Goal: Task Accomplishment & Management: Manage account settings

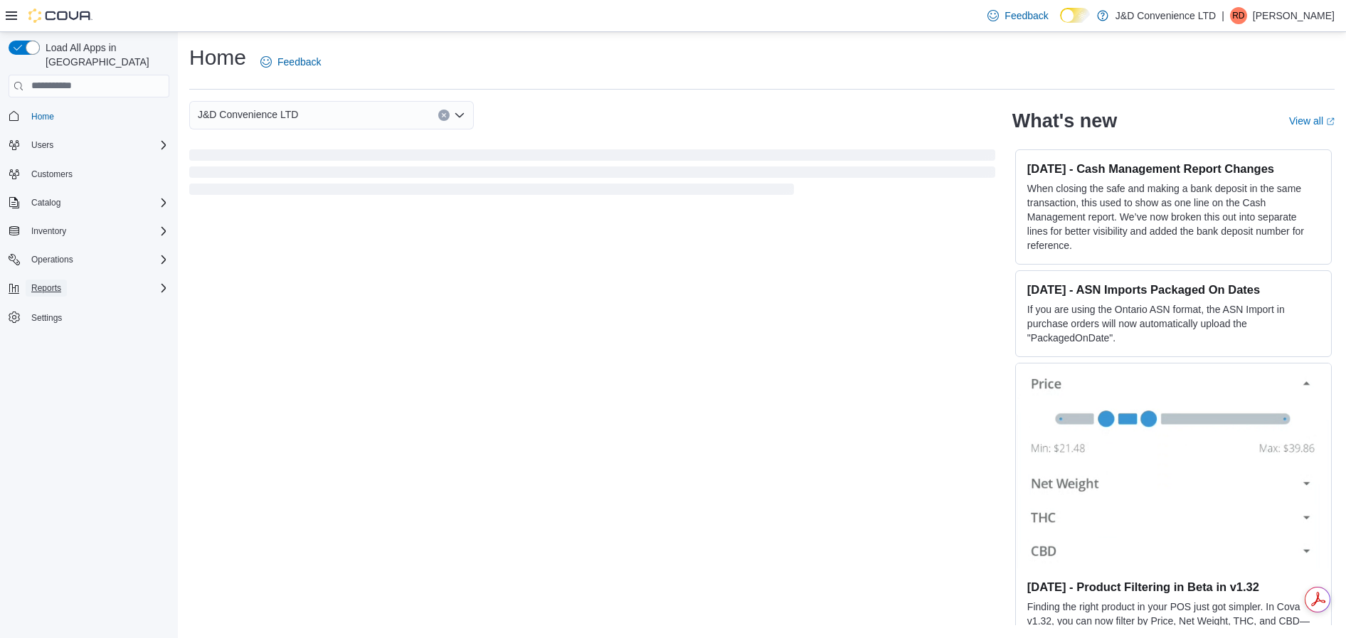
click at [52, 283] on span "Reports" at bounding box center [46, 288] width 30 height 11
click at [47, 342] on span "Reports" at bounding box center [41, 347] width 30 height 11
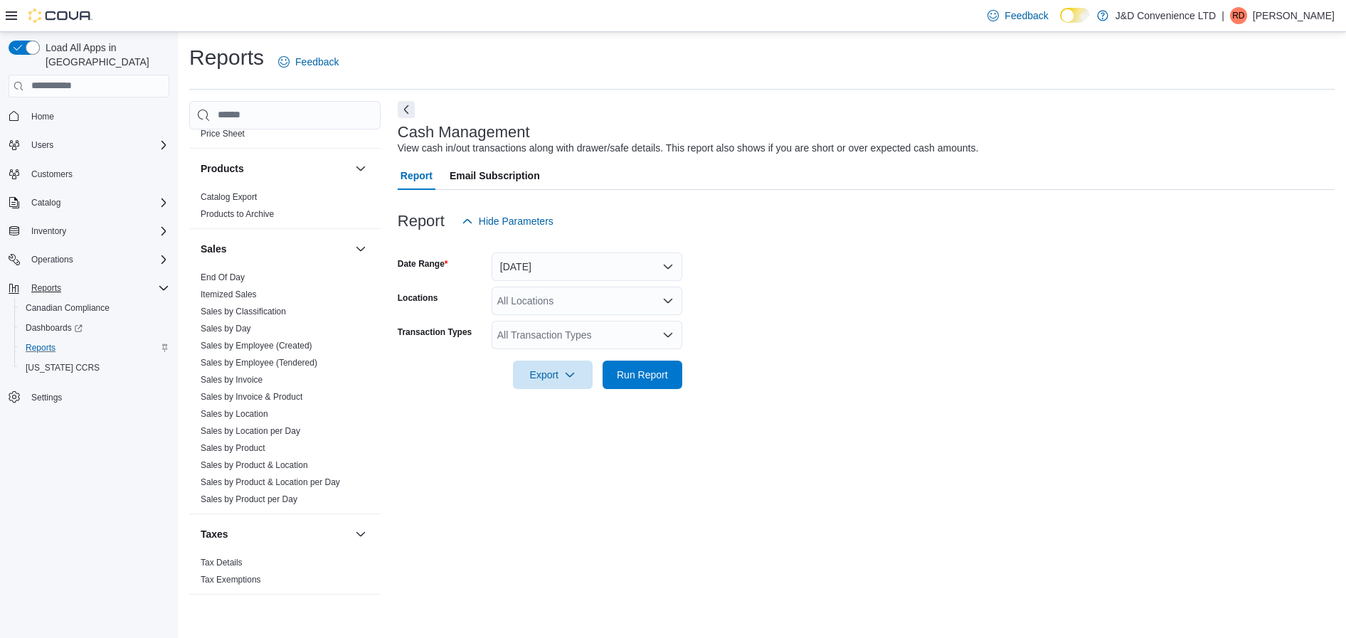
scroll to position [808, 0]
click at [237, 328] on link "Sales by Day" at bounding box center [226, 328] width 51 height 10
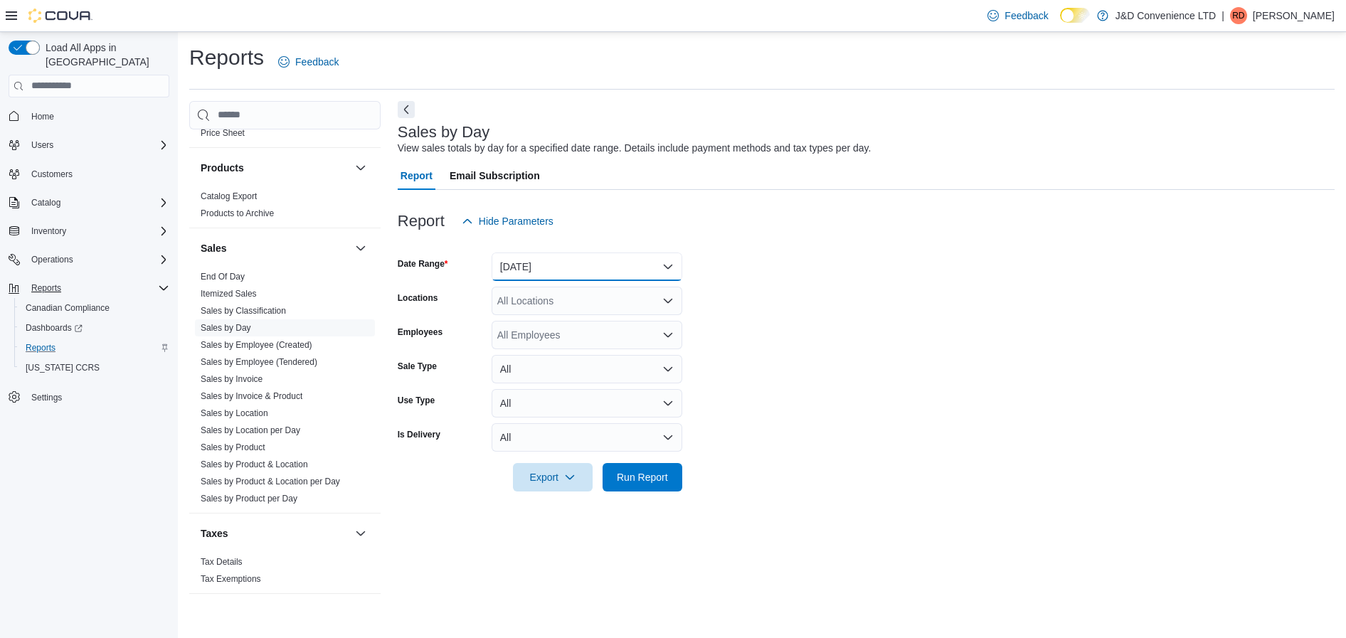
click at [623, 268] on button "[DATE]" at bounding box center [587, 267] width 191 height 28
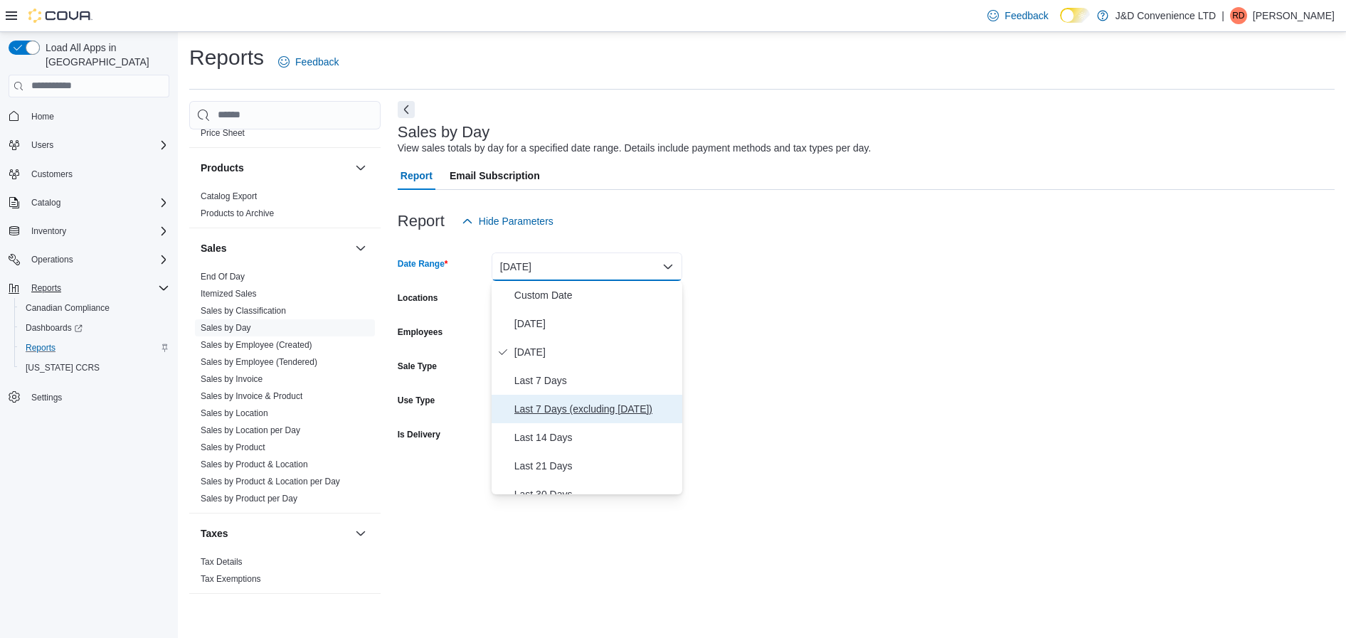
click at [588, 408] on span "Last 7 Days (excluding [DATE])" at bounding box center [596, 409] width 162 height 17
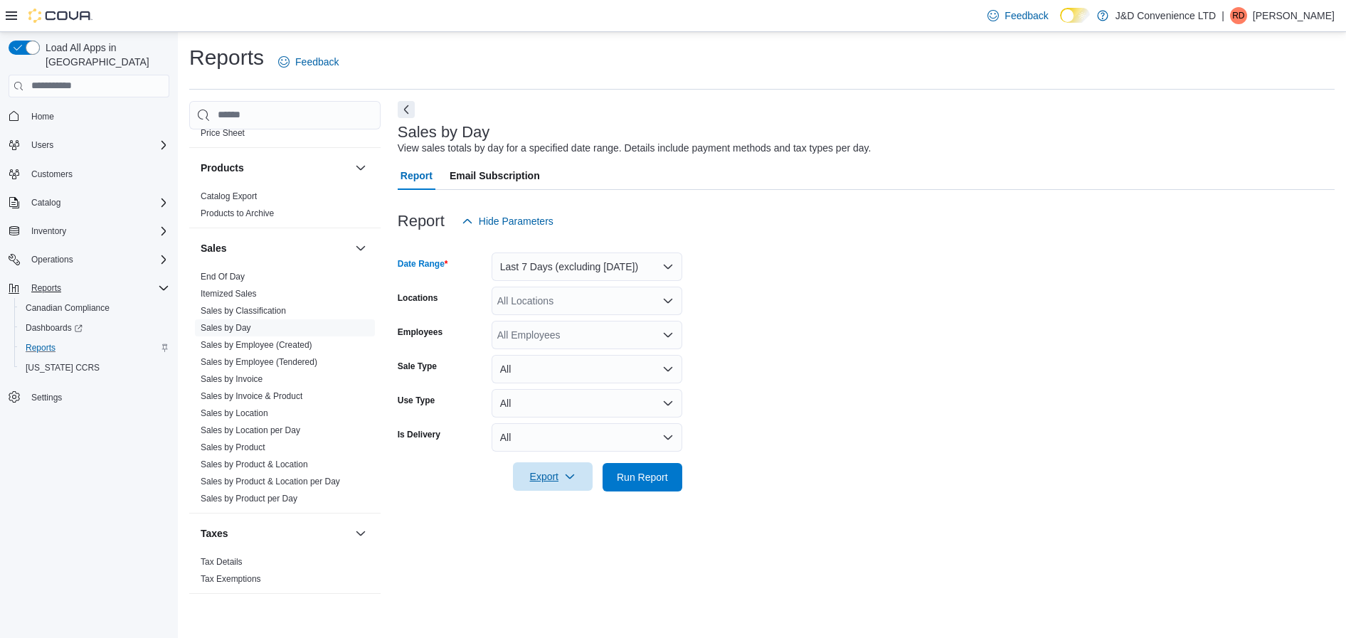
click at [549, 481] on span "Export" at bounding box center [553, 477] width 63 height 28
click at [565, 505] on span "Export to Excel" at bounding box center [555, 505] width 64 height 11
click at [46, 139] on span "Users" at bounding box center [42, 144] width 22 height 11
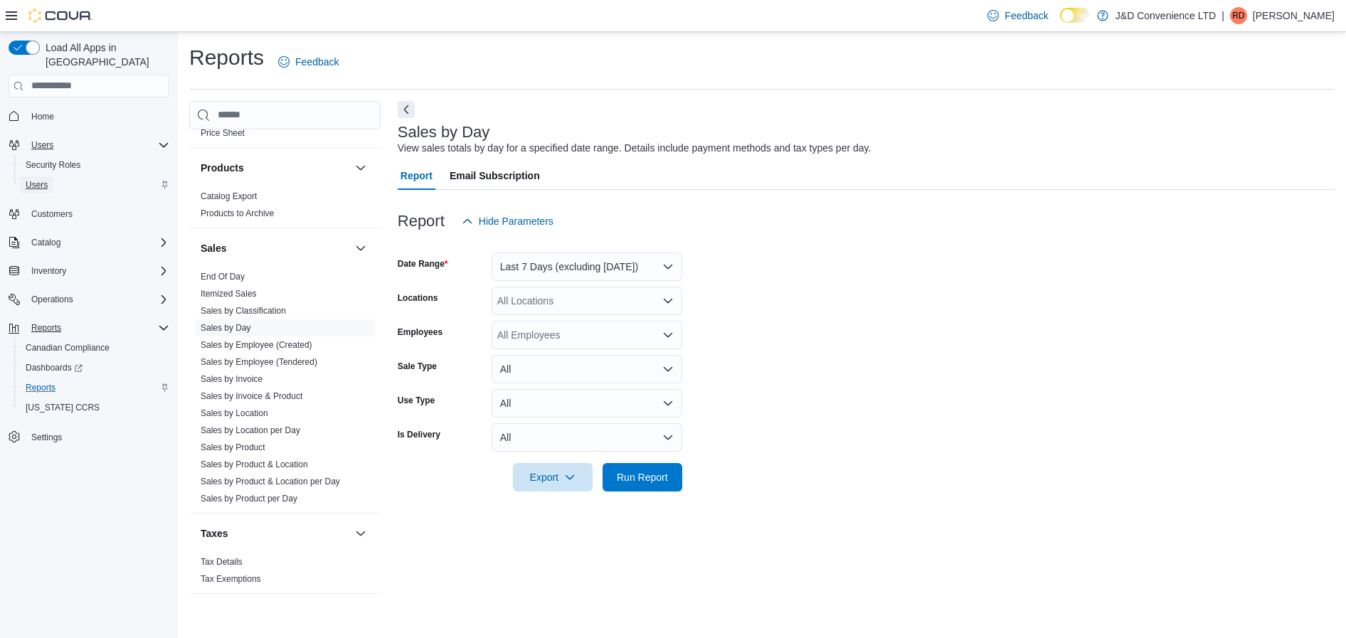
click at [40, 179] on span "Users" at bounding box center [37, 184] width 22 height 11
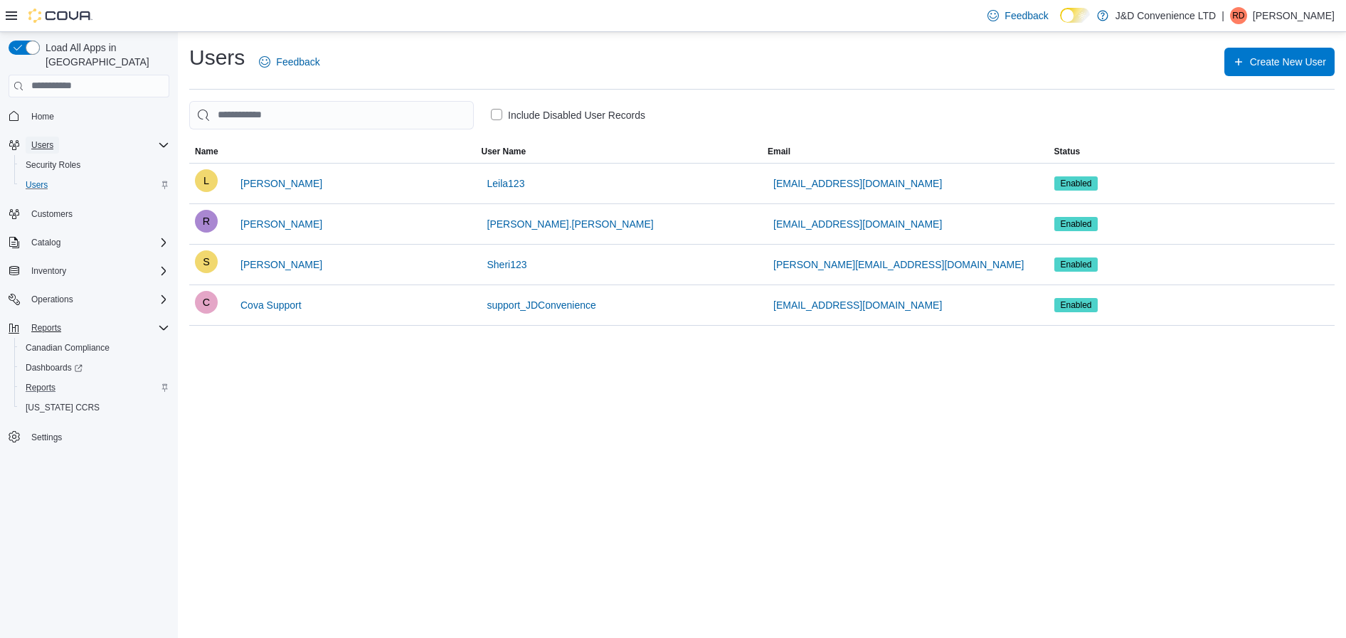
click at [51, 139] on span "Users" at bounding box center [42, 144] width 22 height 11
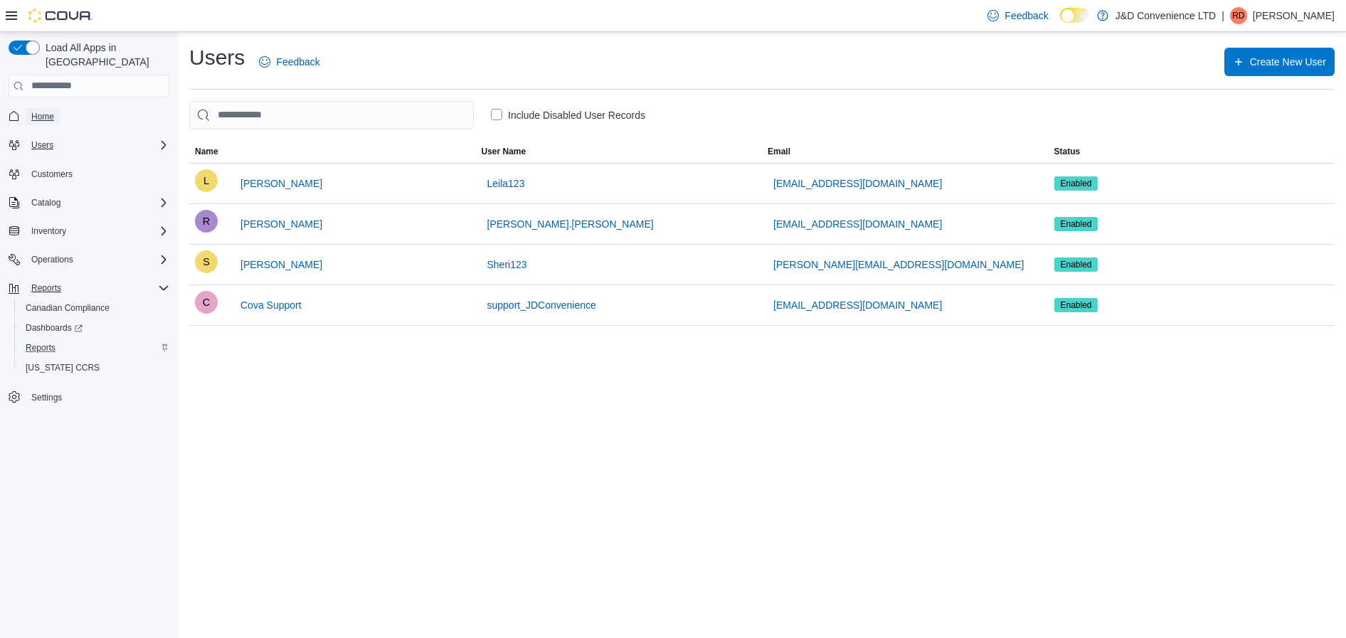
click at [48, 111] on span "Home" at bounding box center [42, 116] width 23 height 11
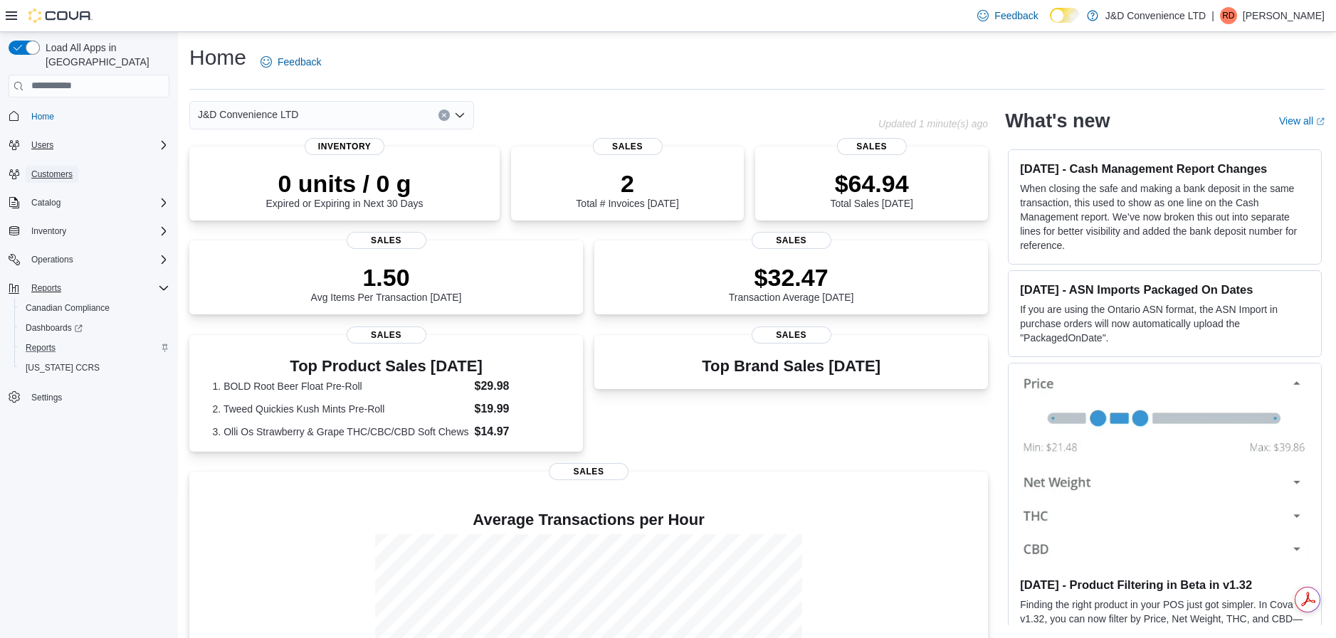
click at [46, 169] on span "Customers" at bounding box center [51, 174] width 41 height 11
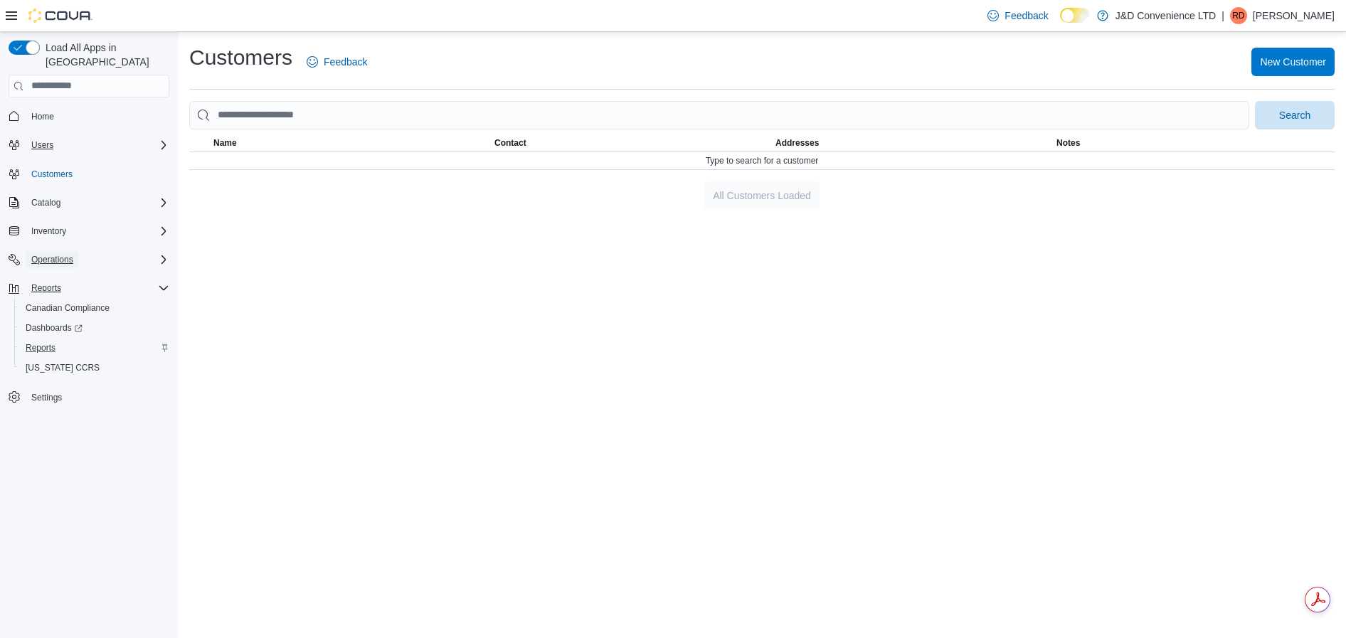
click at [47, 254] on span "Operations" at bounding box center [52, 259] width 42 height 11
click at [58, 274] on span "Cash Management" at bounding box center [62, 279] width 72 height 11
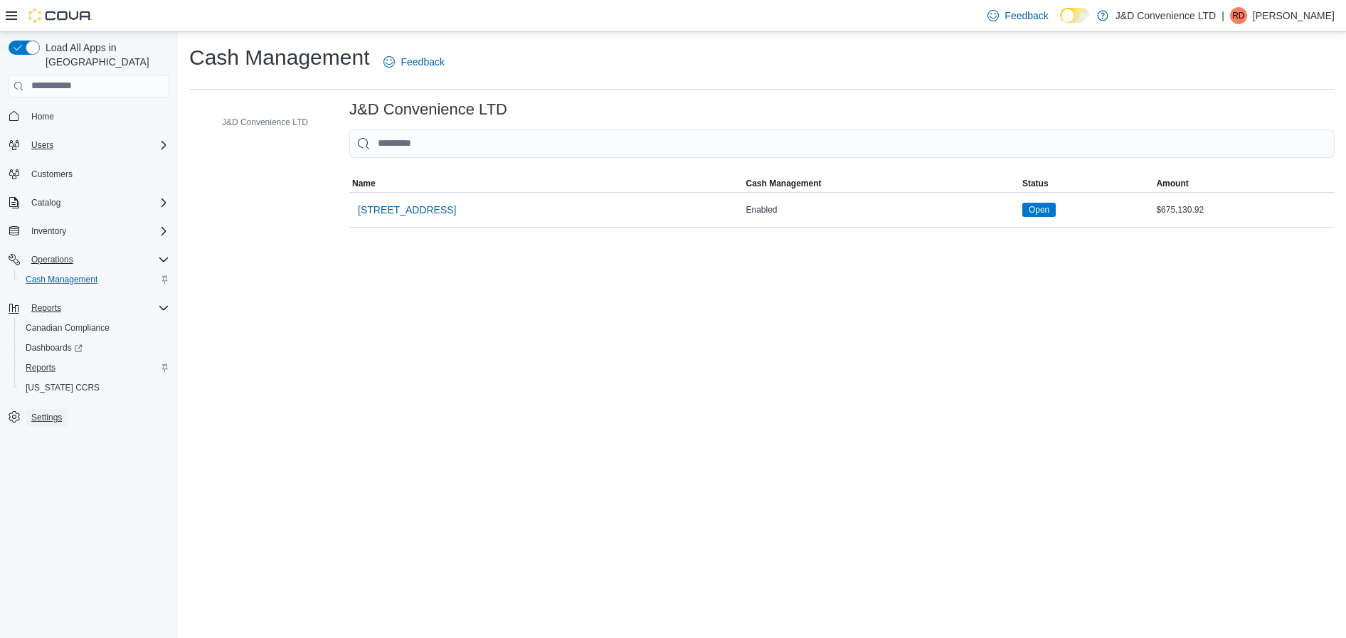
click at [48, 412] on span "Settings" at bounding box center [46, 417] width 31 height 11
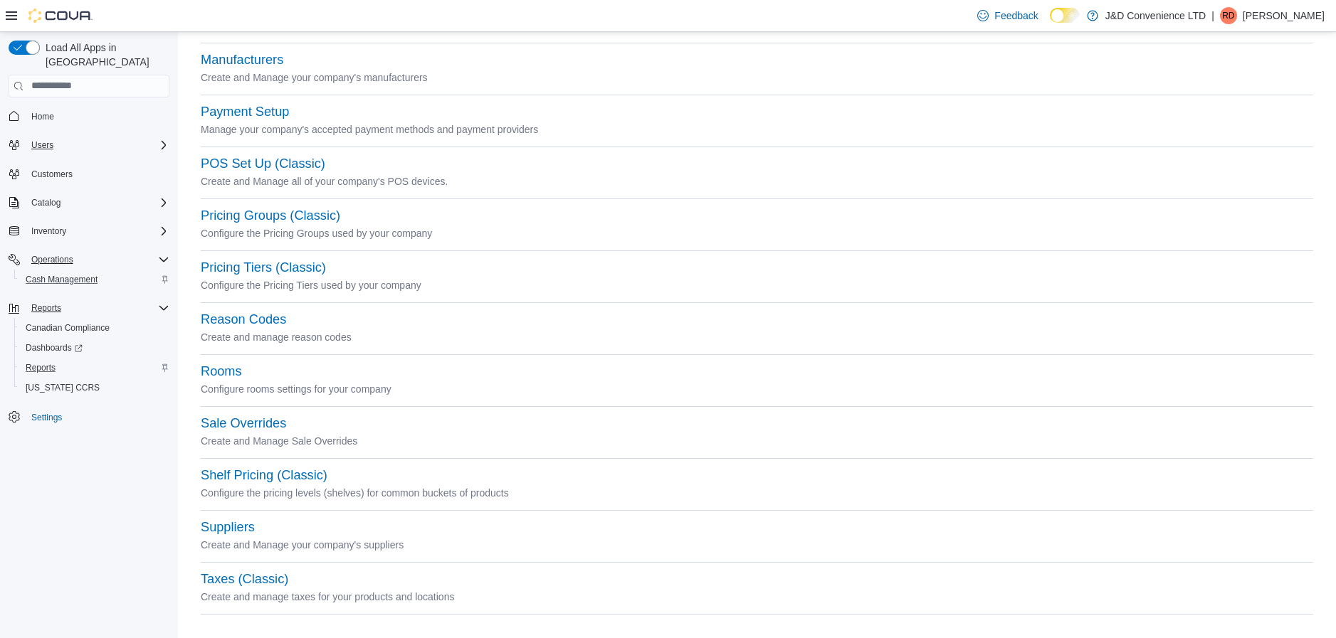
scroll to position [423, 0]
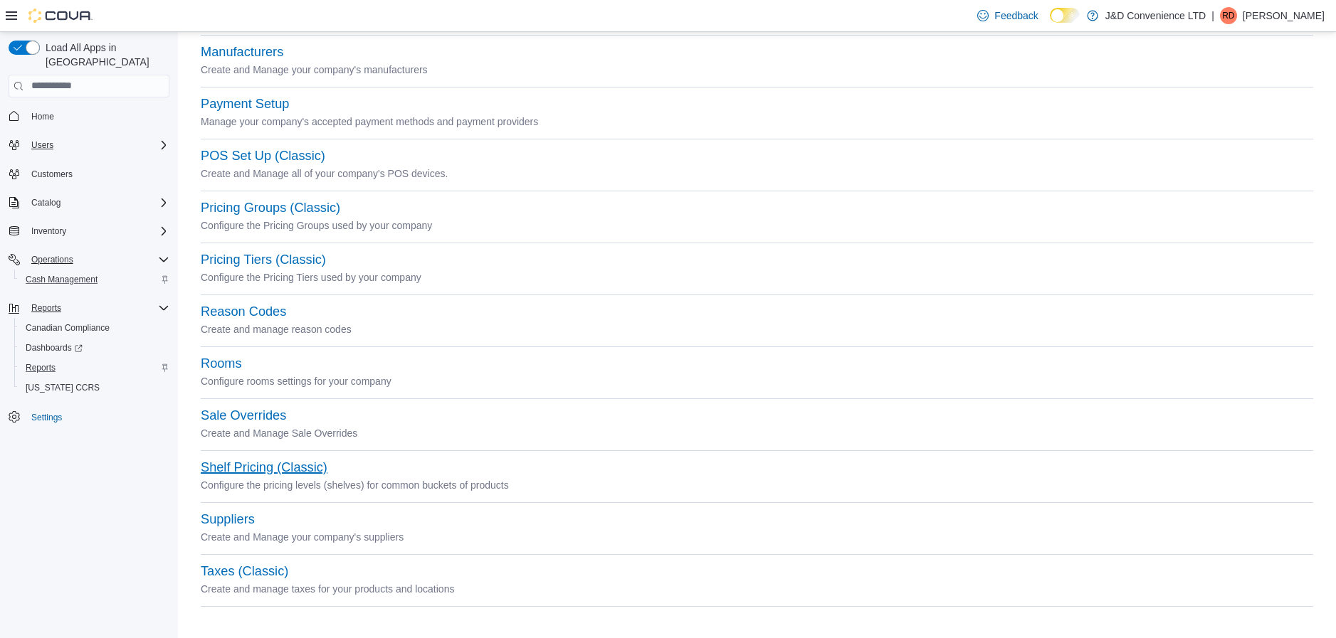
click at [270, 470] on button "Shelf Pricing (Classic)" at bounding box center [264, 467] width 127 height 15
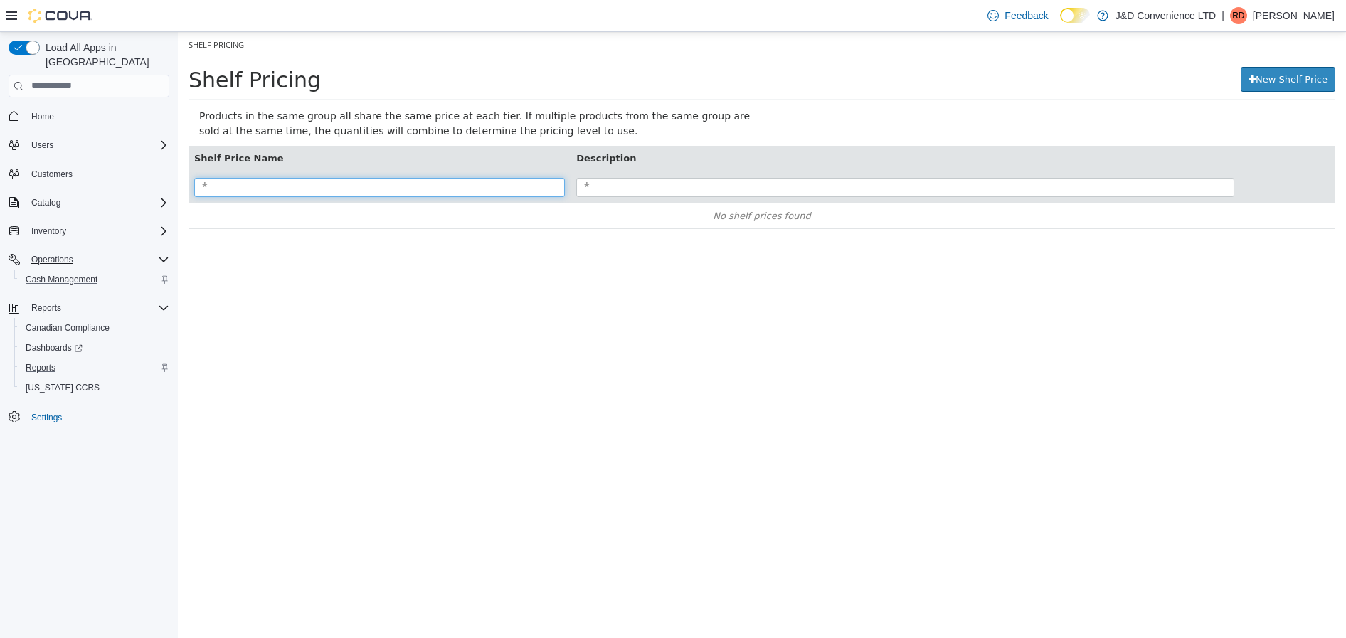
click at [337, 180] on input "search" at bounding box center [379, 186] width 371 height 19
click at [1275, 80] on link "New Shelf Price" at bounding box center [1288, 79] width 95 height 26
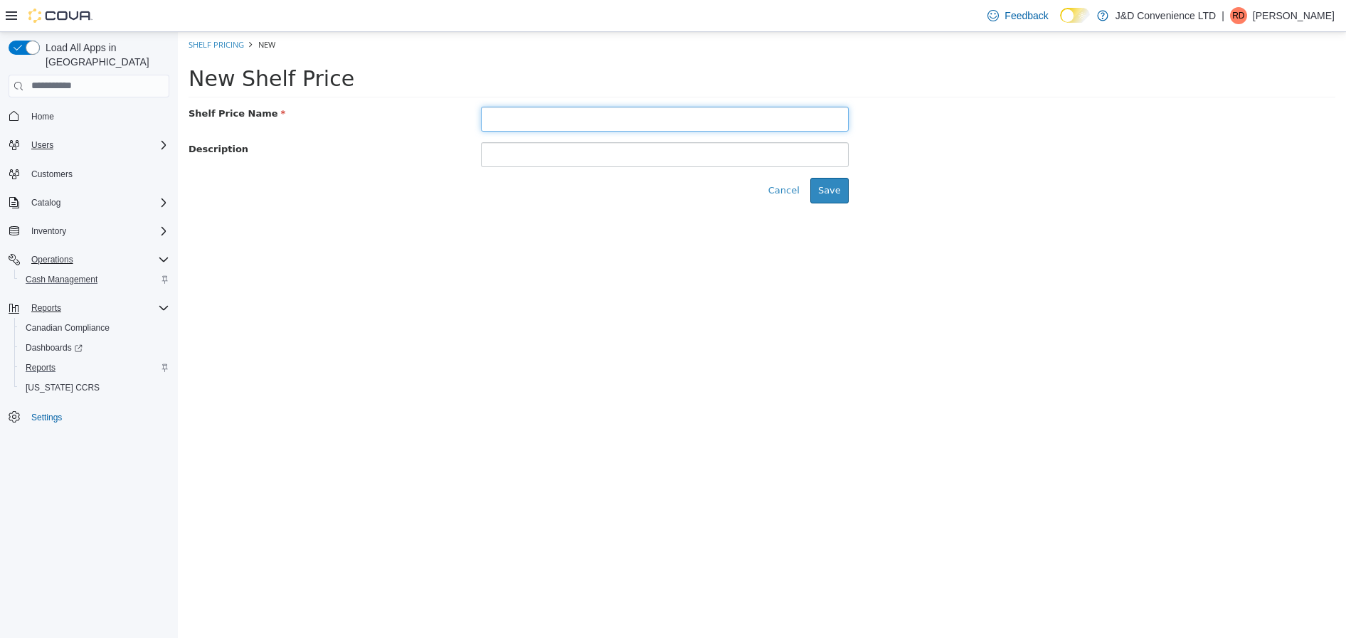
click at [697, 127] on input "text" at bounding box center [665, 118] width 368 height 25
click at [48, 412] on span "Settings" at bounding box center [46, 417] width 31 height 11
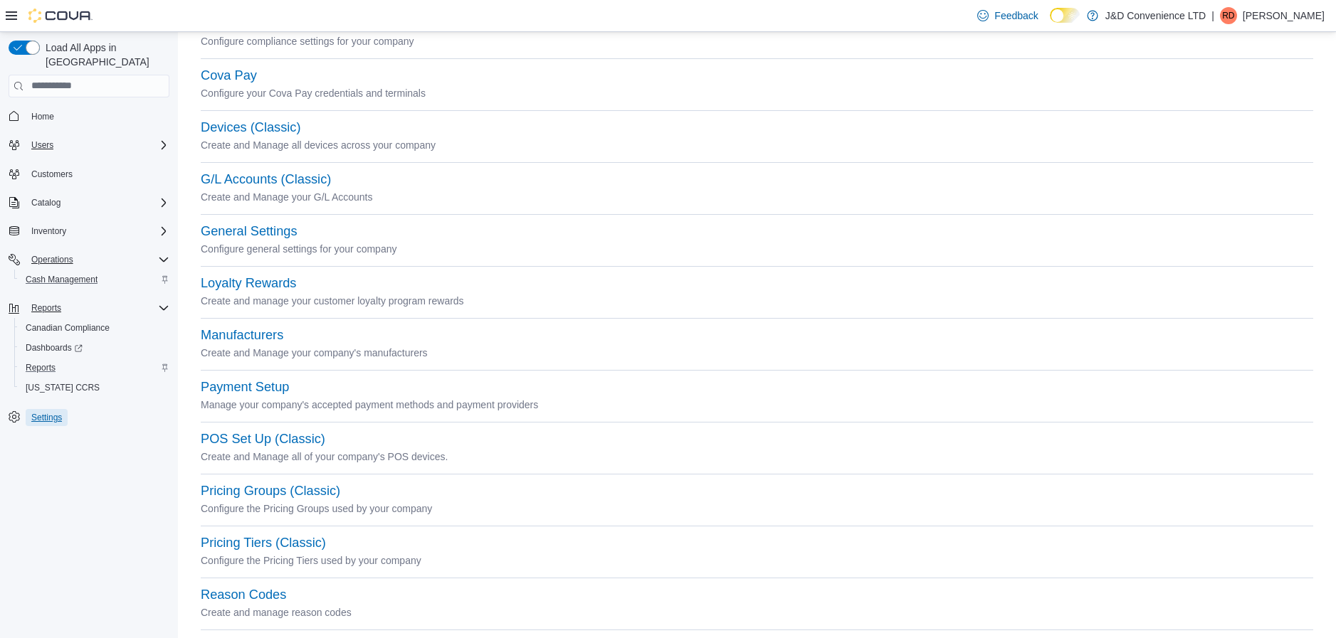
scroll to position [139, 0]
click at [15, 20] on icon at bounding box center [11, 15] width 11 height 11
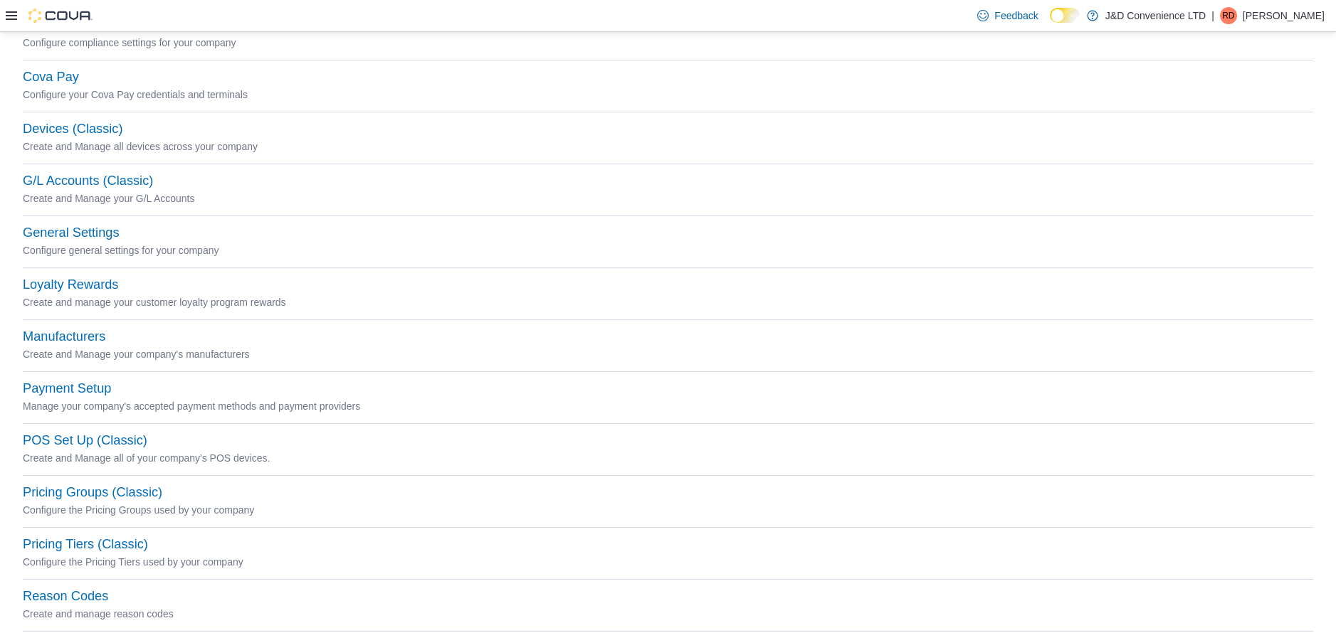
click at [15, 20] on icon at bounding box center [11, 15] width 11 height 11
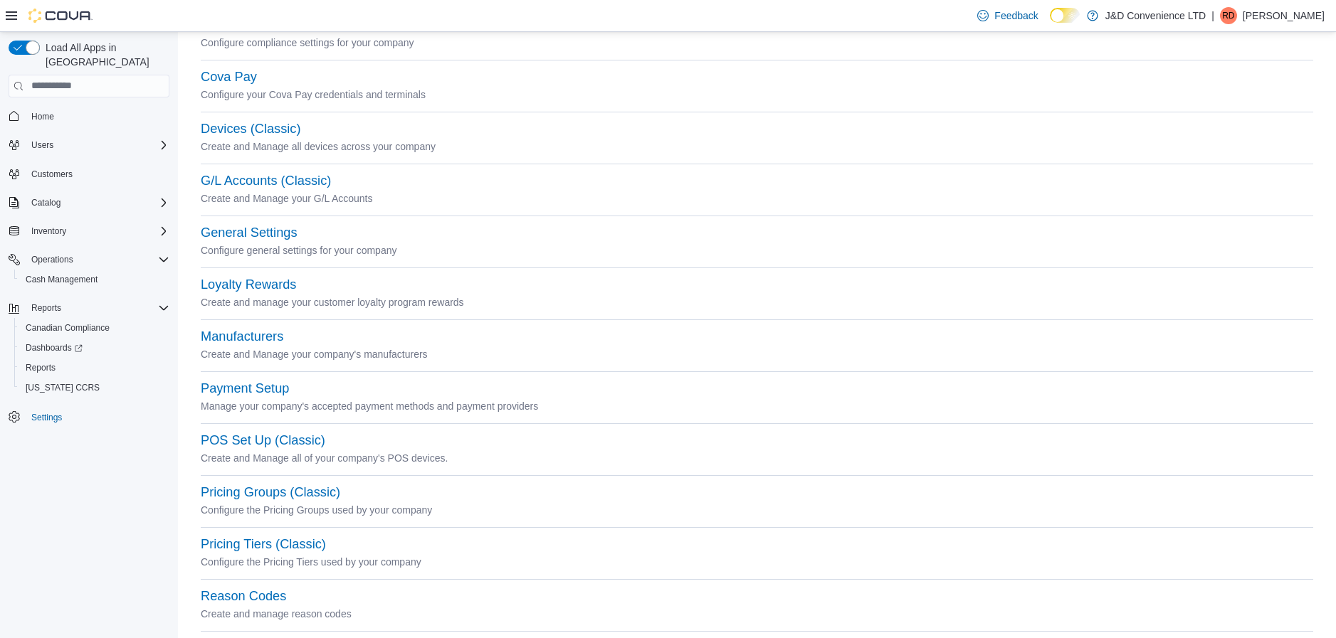
click at [36, 14] on img at bounding box center [60, 16] width 64 height 14
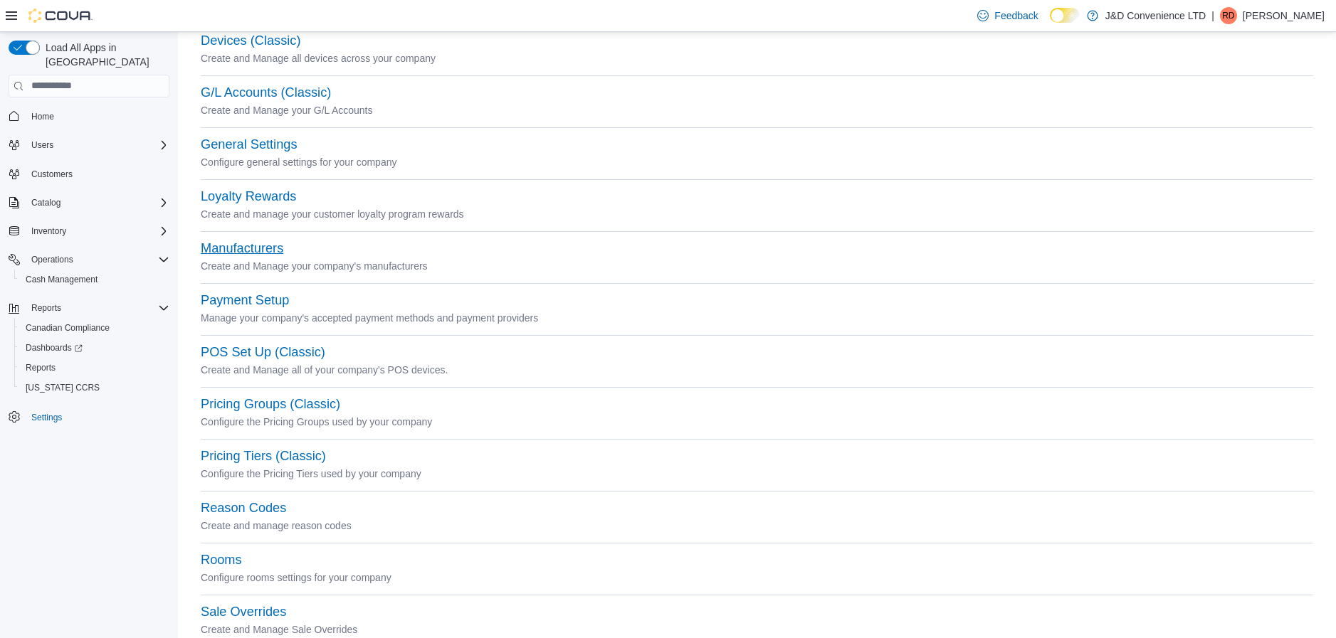
scroll to position [68, 0]
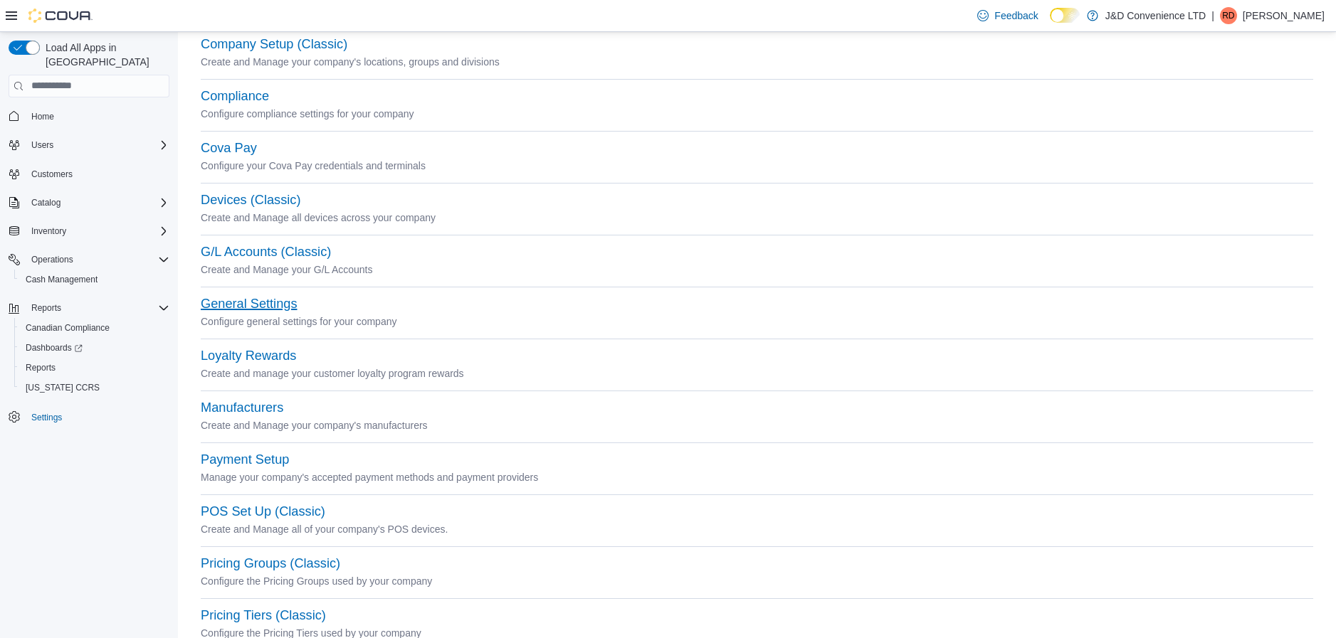
click at [269, 308] on button "General Settings" at bounding box center [249, 304] width 96 height 15
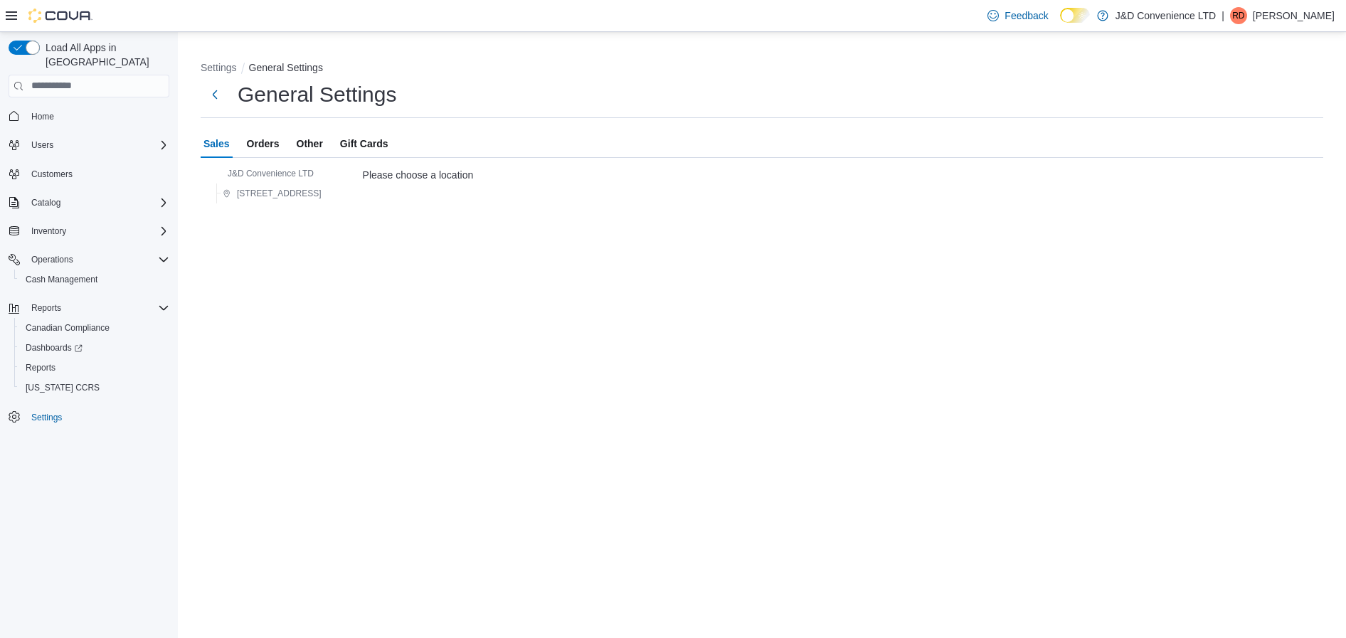
click at [253, 139] on span "Orders" at bounding box center [263, 144] width 33 height 28
click at [212, 142] on span "Sales" at bounding box center [217, 144] width 26 height 28
click at [53, 412] on span "Settings" at bounding box center [46, 417] width 31 height 11
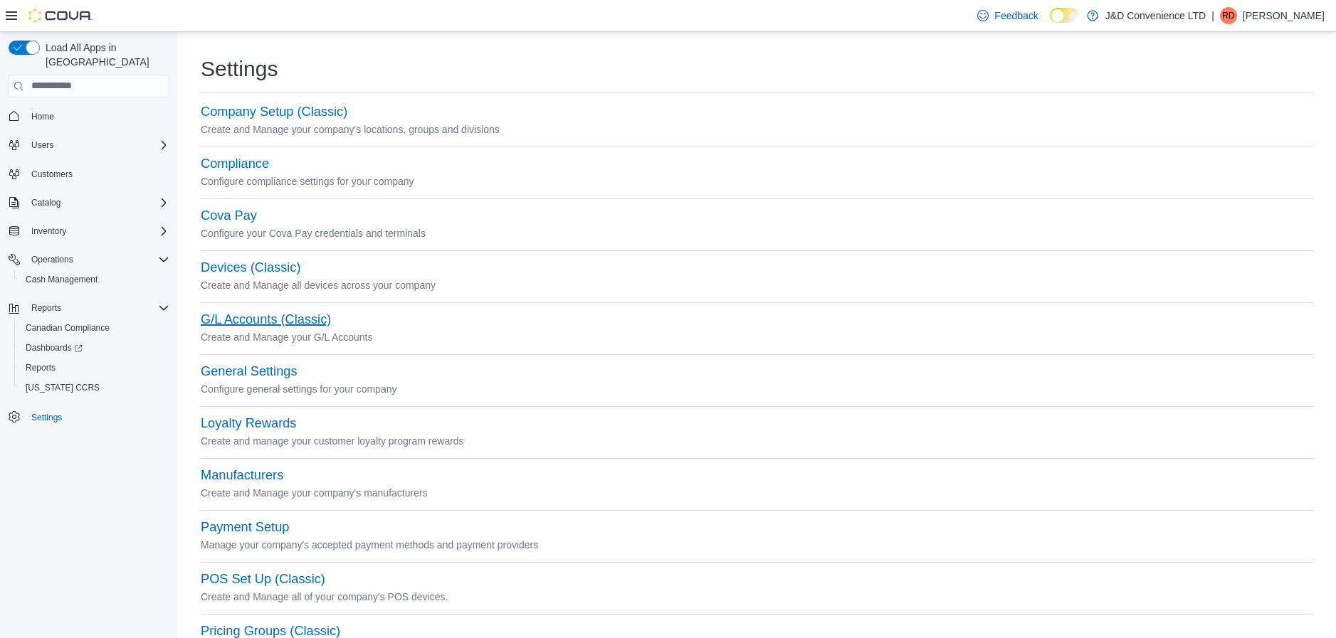
click at [269, 322] on button "G/L Accounts (Classic)" at bounding box center [266, 319] width 130 height 15
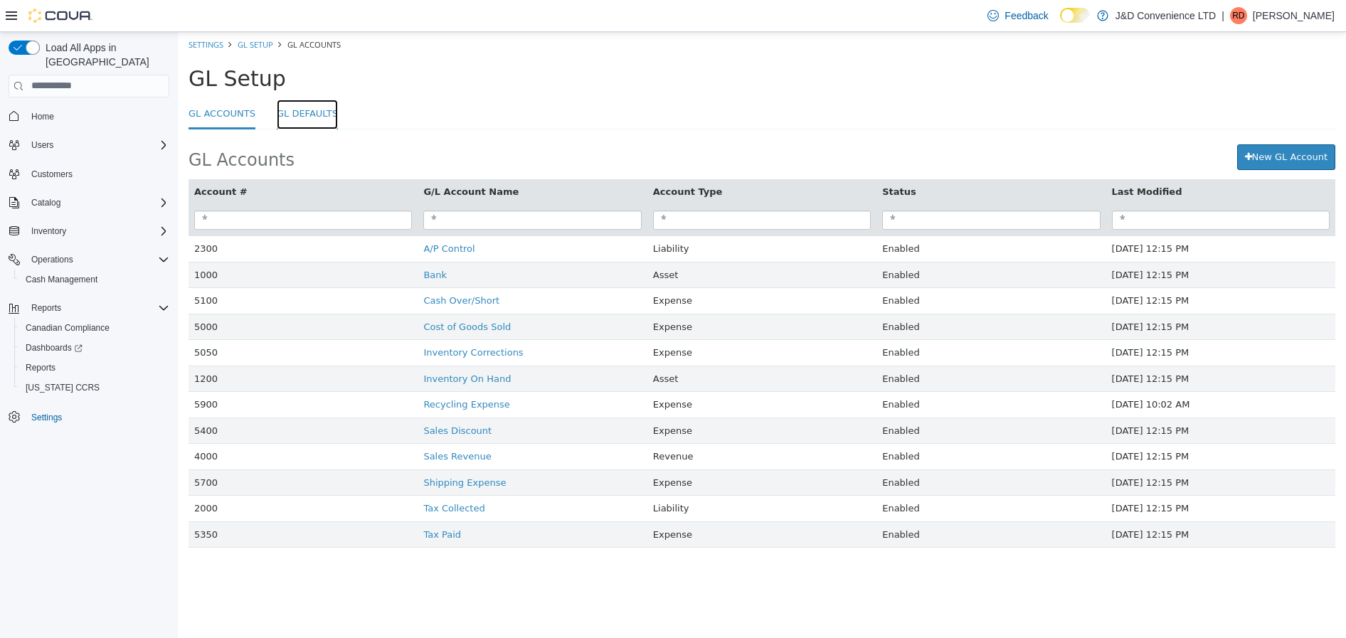
click at [303, 115] on link "GL Defaults" at bounding box center [307, 114] width 61 height 31
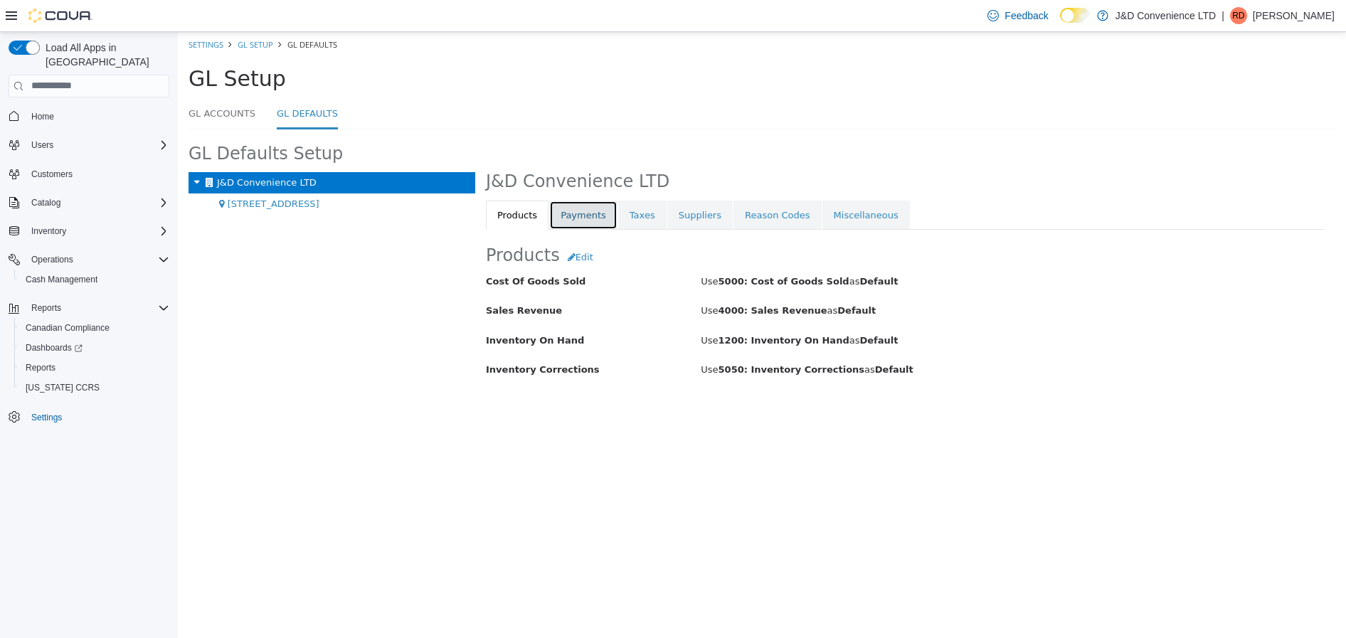
click at [578, 219] on link "Payments" at bounding box center [583, 215] width 68 height 30
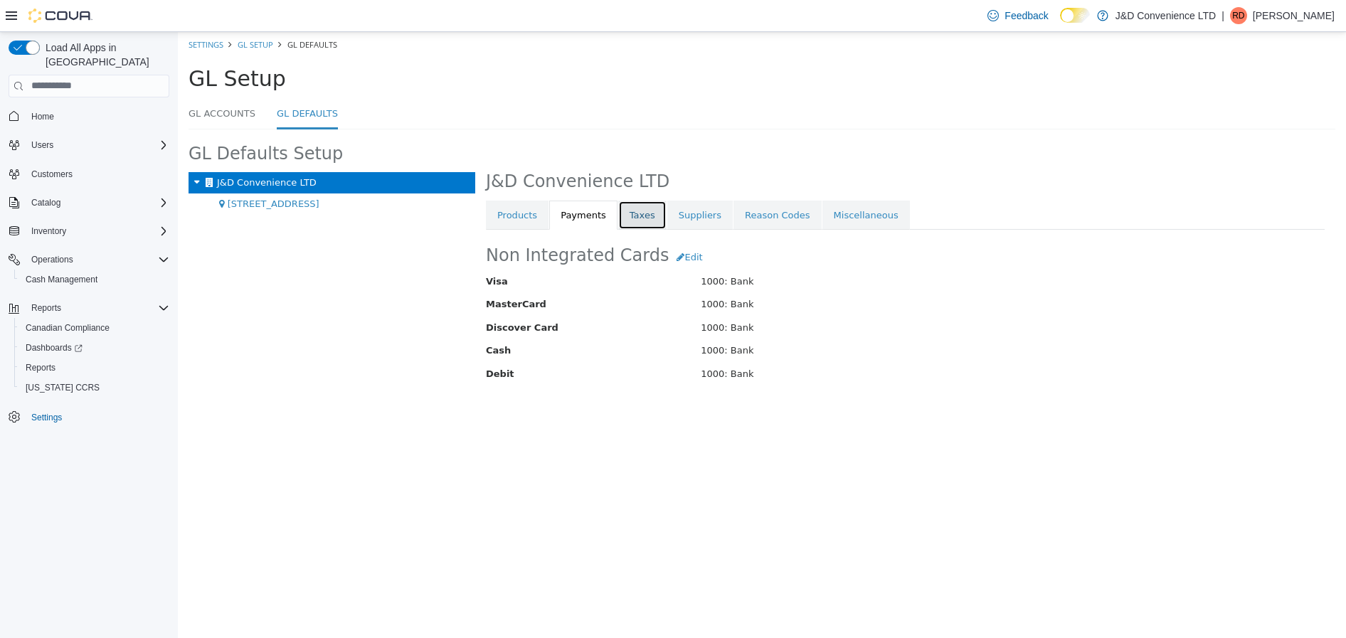
click at [626, 216] on link "Taxes" at bounding box center [642, 215] width 48 height 30
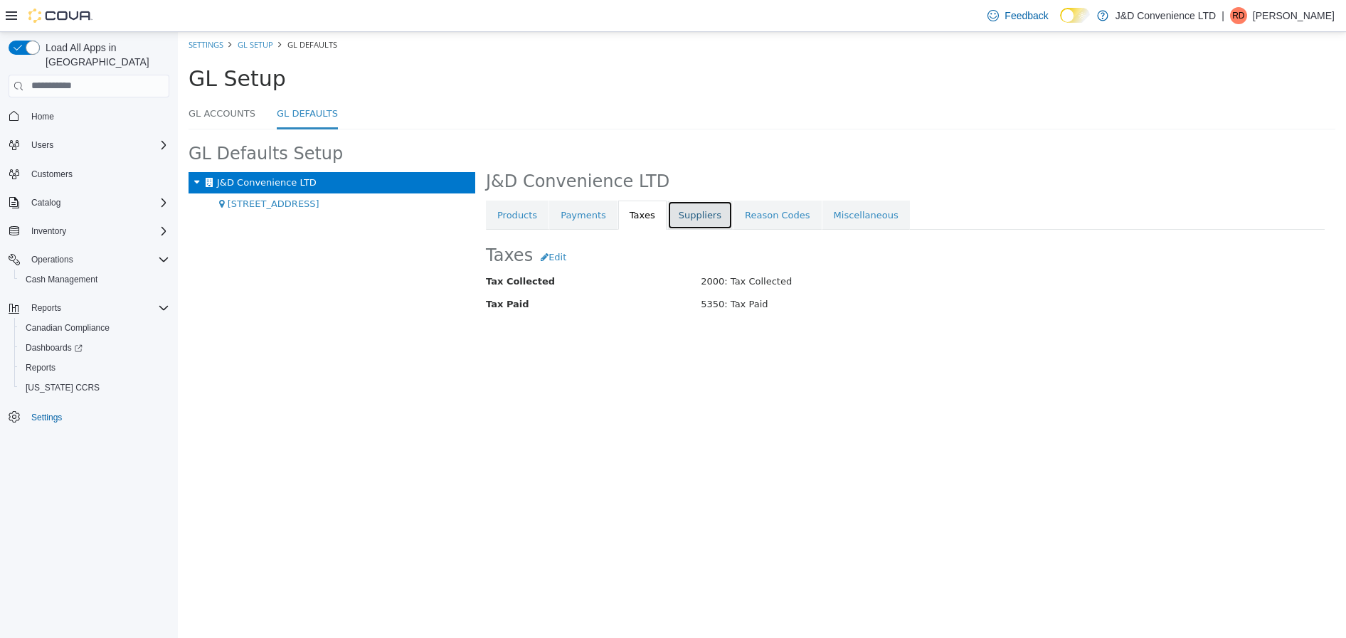
click at [690, 216] on link "Suppliers" at bounding box center [700, 215] width 65 height 30
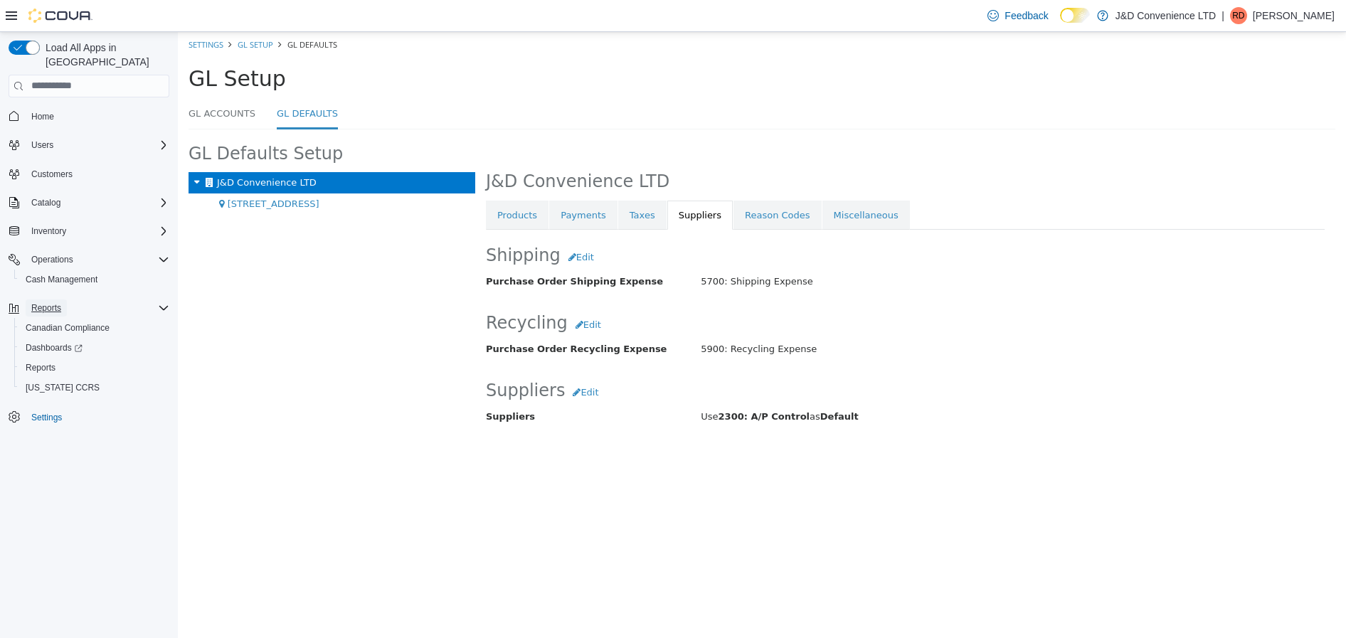
click at [38, 302] on span "Reports" at bounding box center [46, 307] width 30 height 11
click at [45, 362] on span "Reports" at bounding box center [41, 367] width 30 height 11
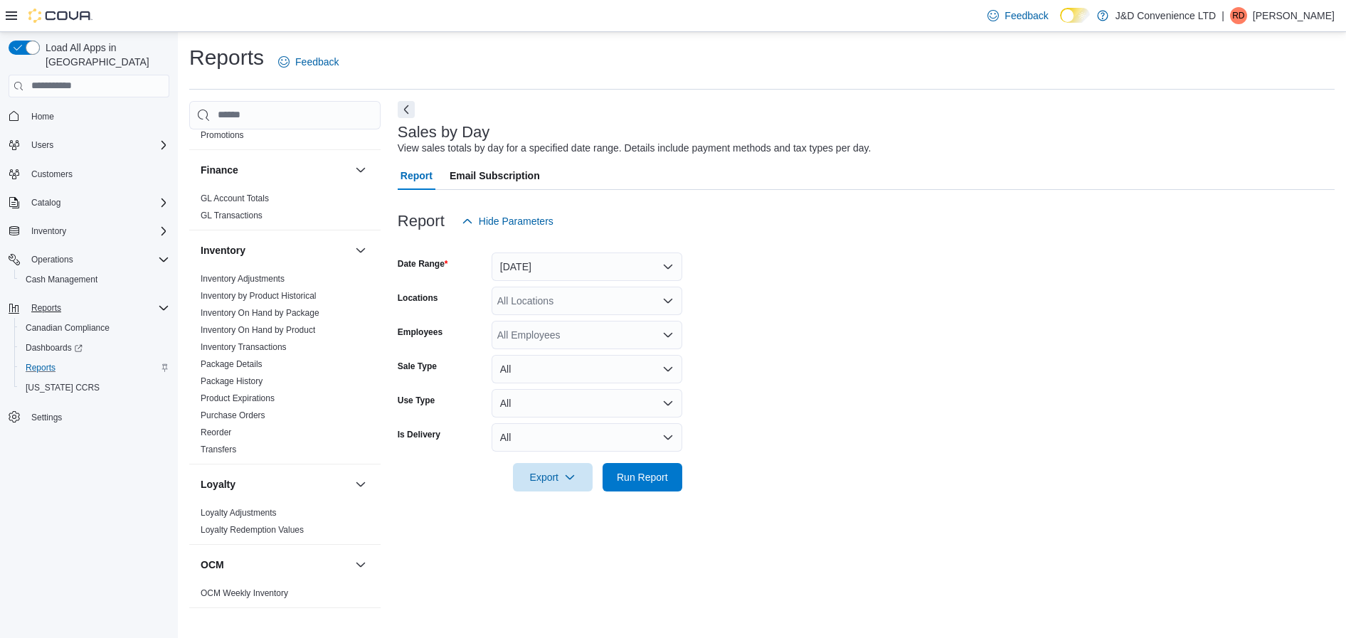
scroll to position [285, 0]
click at [290, 221] on span "GL Transactions" at bounding box center [285, 214] width 180 height 17
click at [247, 216] on link "GL Transactions" at bounding box center [232, 215] width 62 height 10
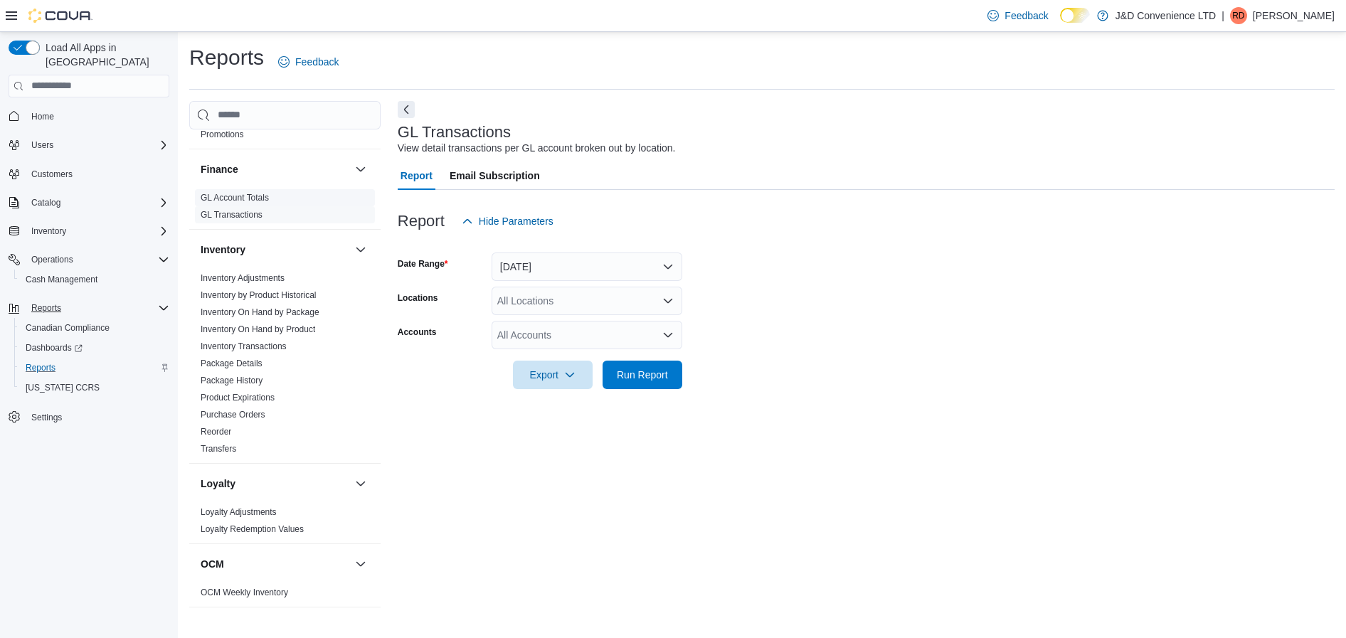
click at [249, 200] on link "GL Account Totals" at bounding box center [235, 198] width 68 height 10
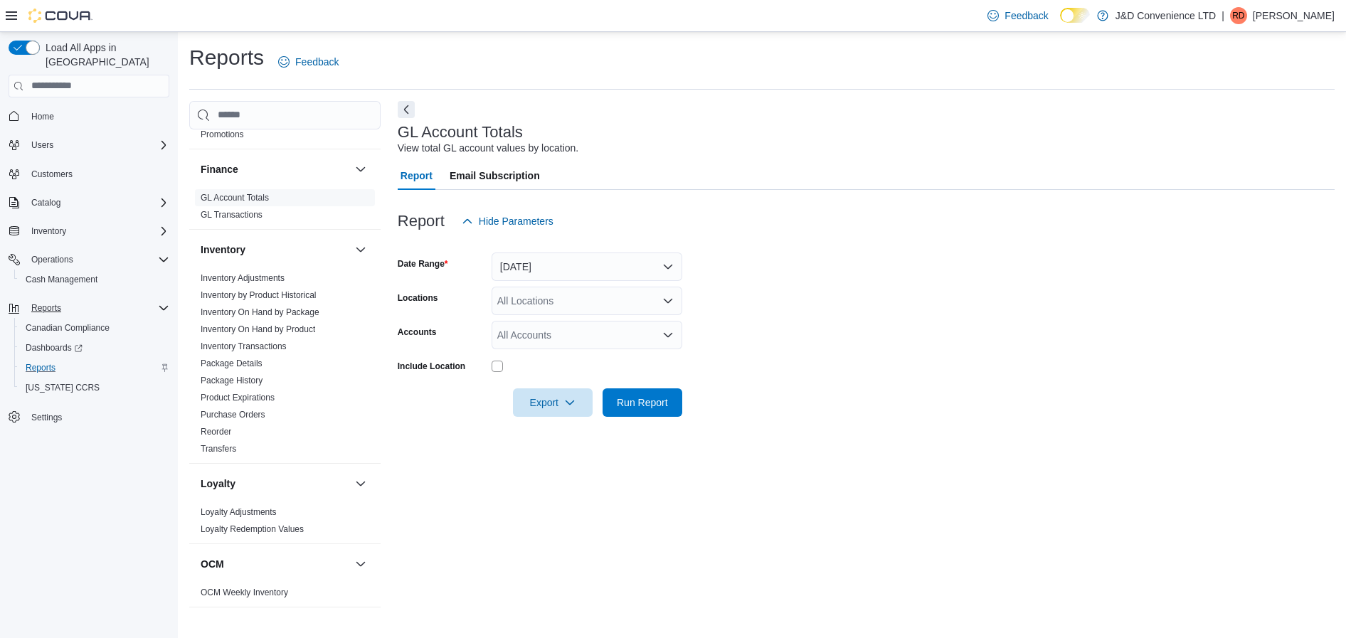
click at [515, 173] on span "Email Subscription" at bounding box center [495, 176] width 90 height 28
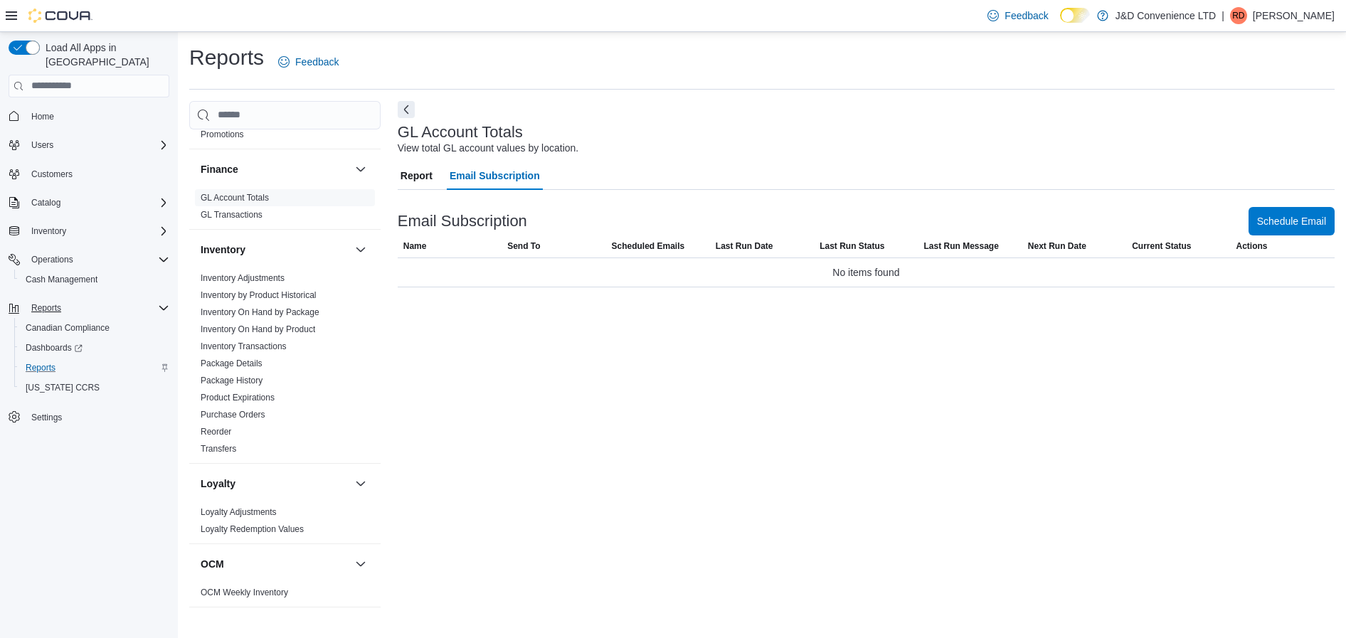
click at [425, 175] on span "Report" at bounding box center [417, 176] width 32 height 28
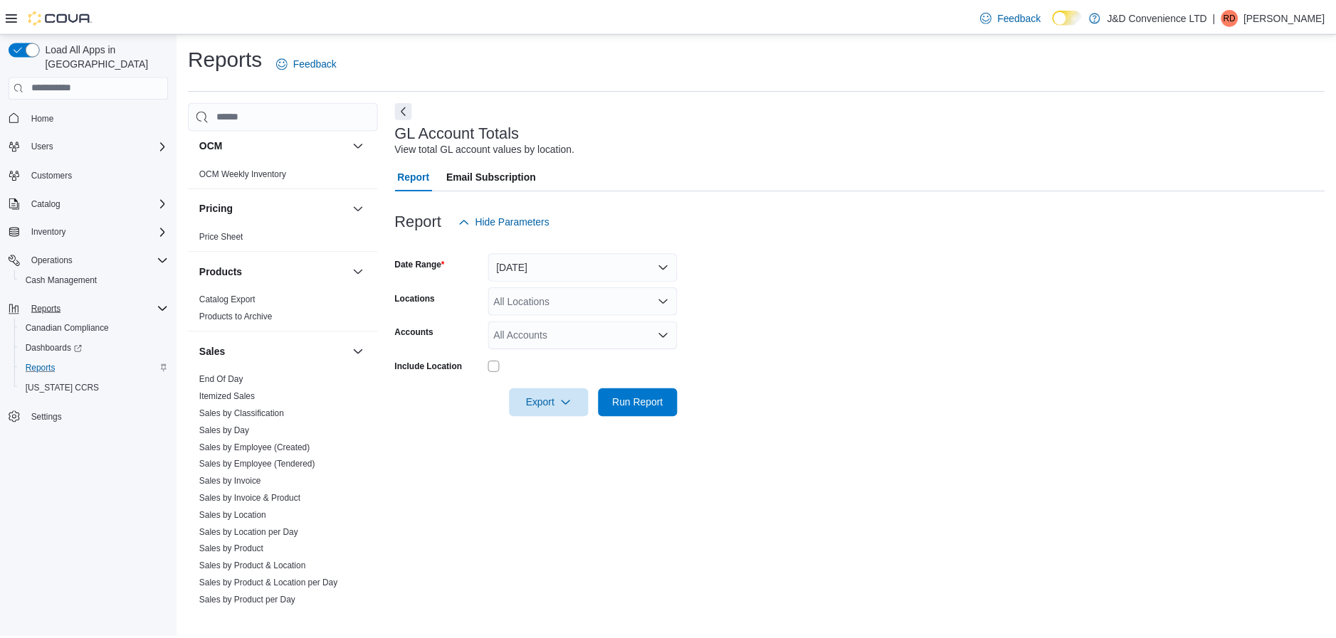
scroll to position [783, 0]
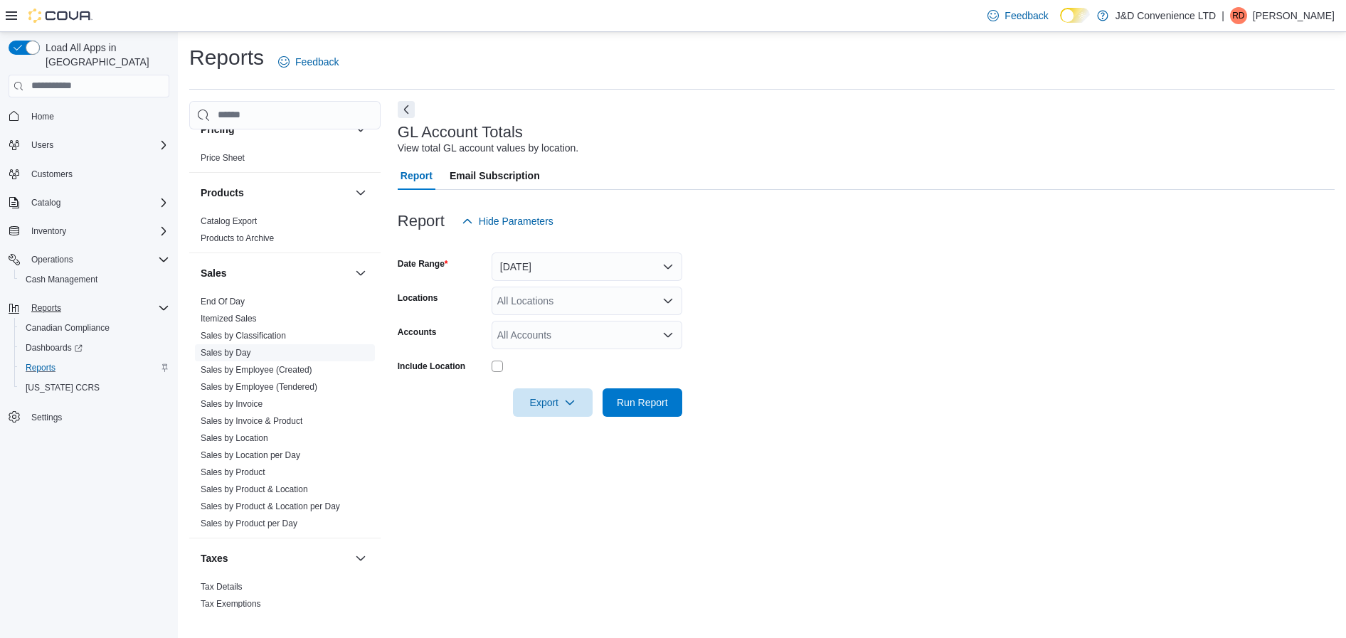
click at [229, 354] on link "Sales by Day" at bounding box center [226, 353] width 51 height 10
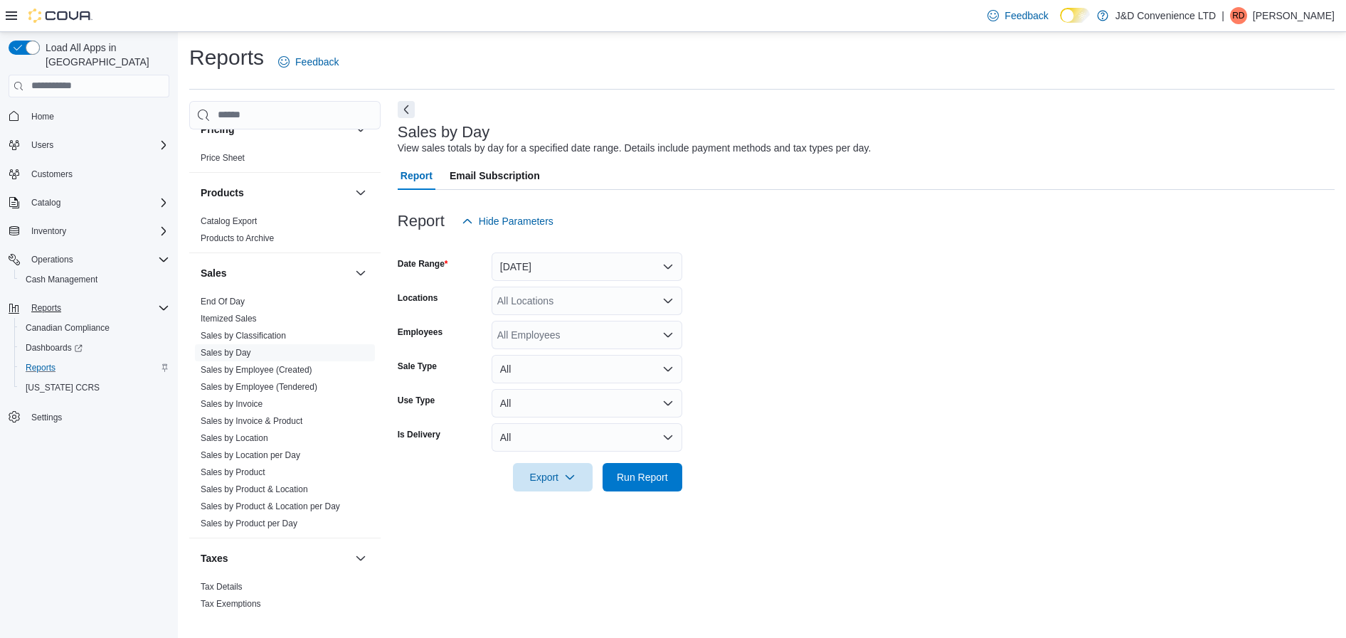
click at [502, 168] on span "Email Subscription" at bounding box center [495, 176] width 90 height 28
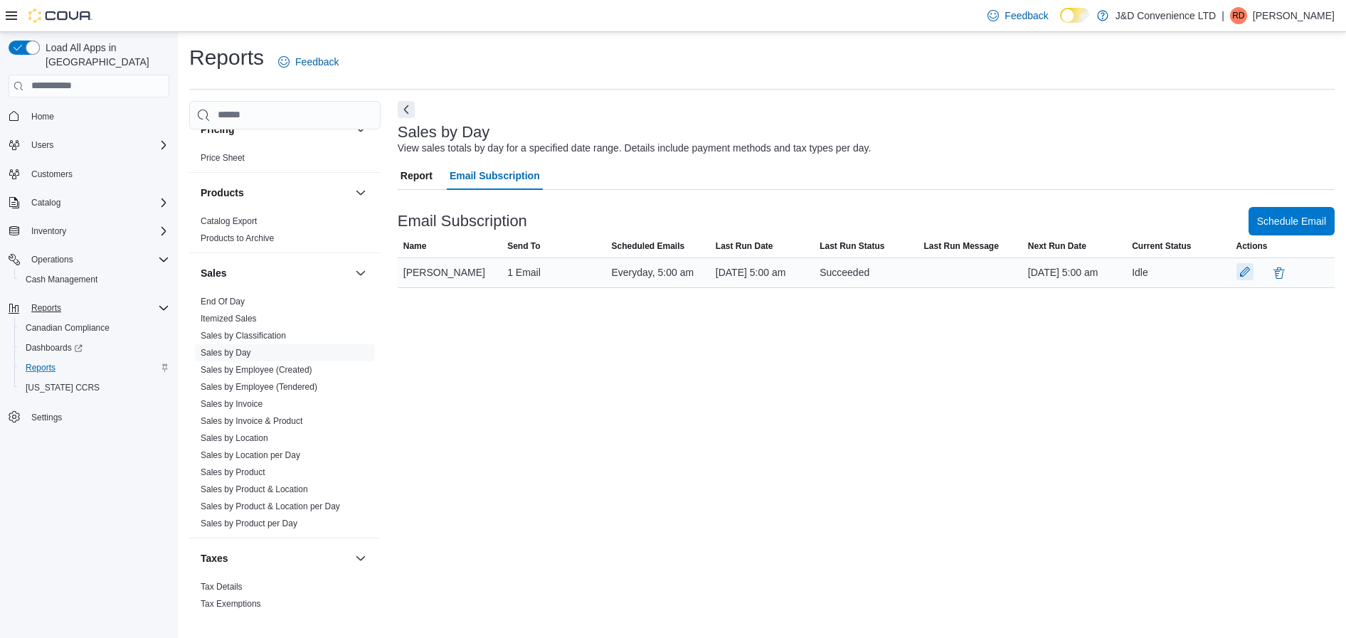
click at [1246, 279] on button "button" at bounding box center [1245, 271] width 17 height 17
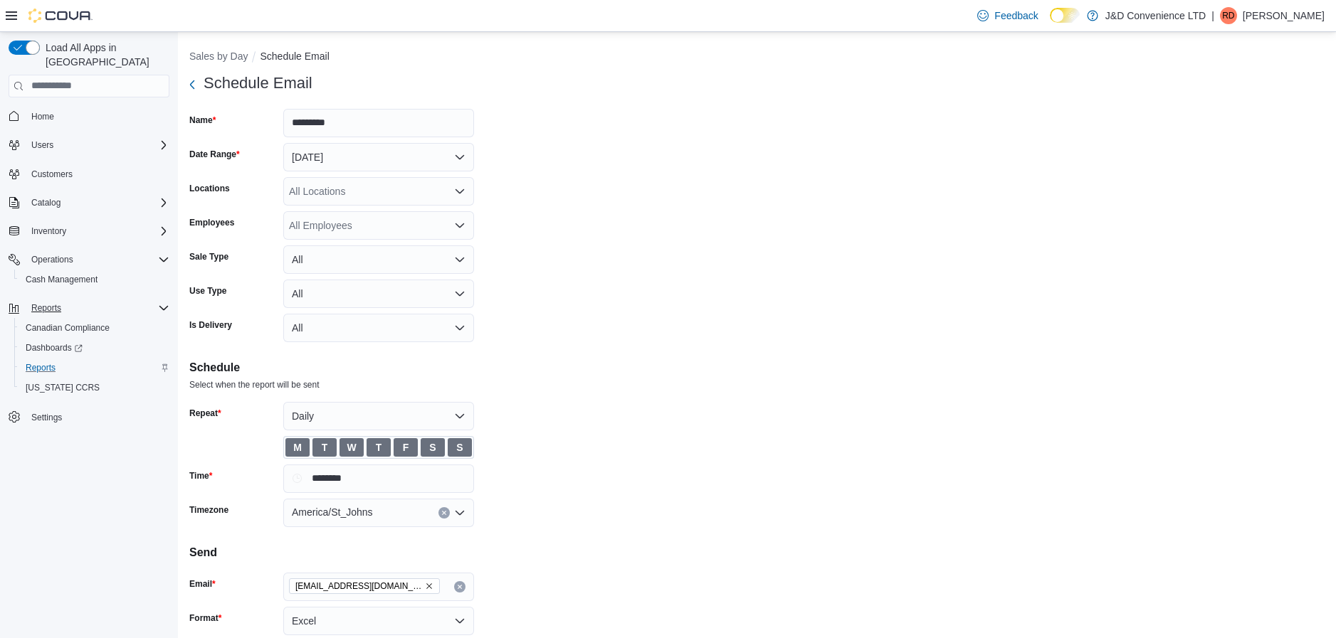
scroll to position [48, 0]
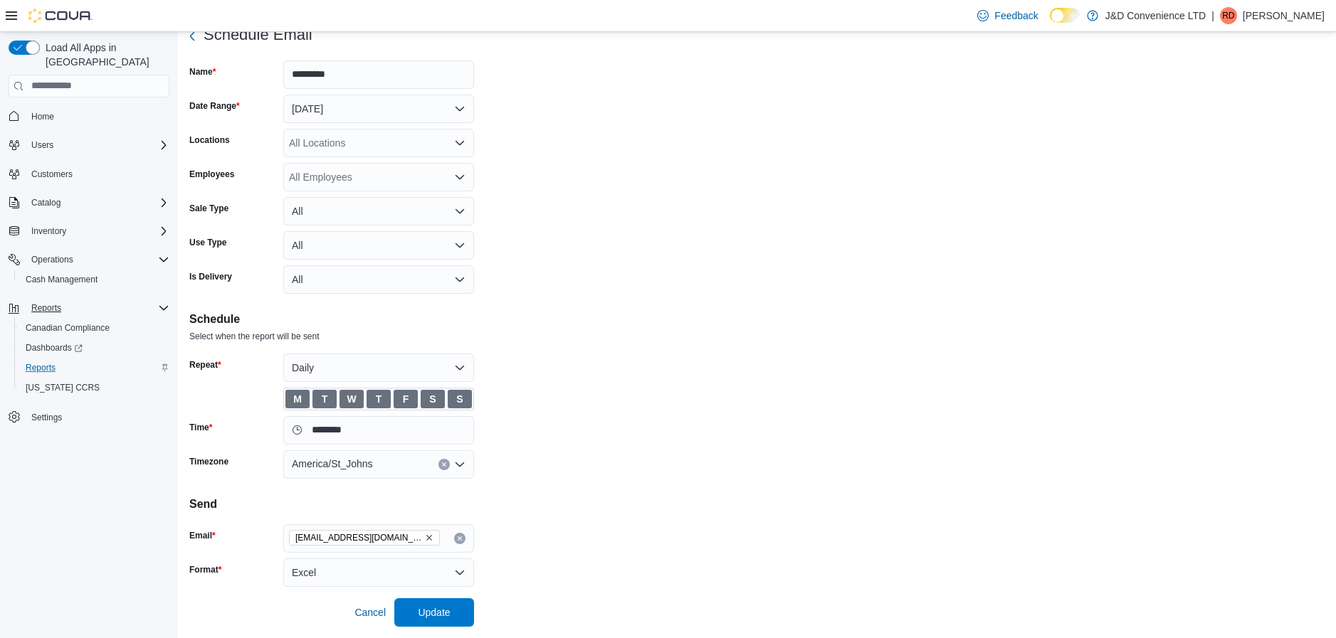
click at [425, 536] on icon "Remove jdconv@eastlink.ca from selection in this group" at bounding box center [429, 538] width 9 height 9
type input "****"
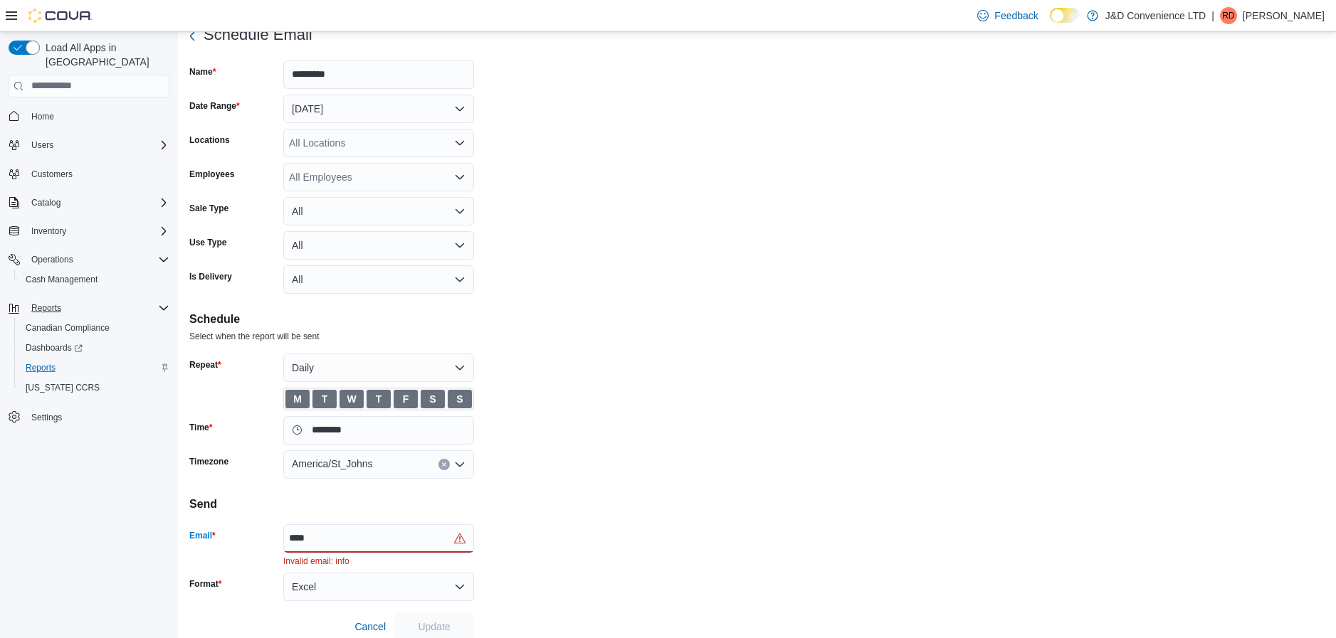
click at [371, 541] on div "****" at bounding box center [378, 538] width 191 height 28
type input "**********"
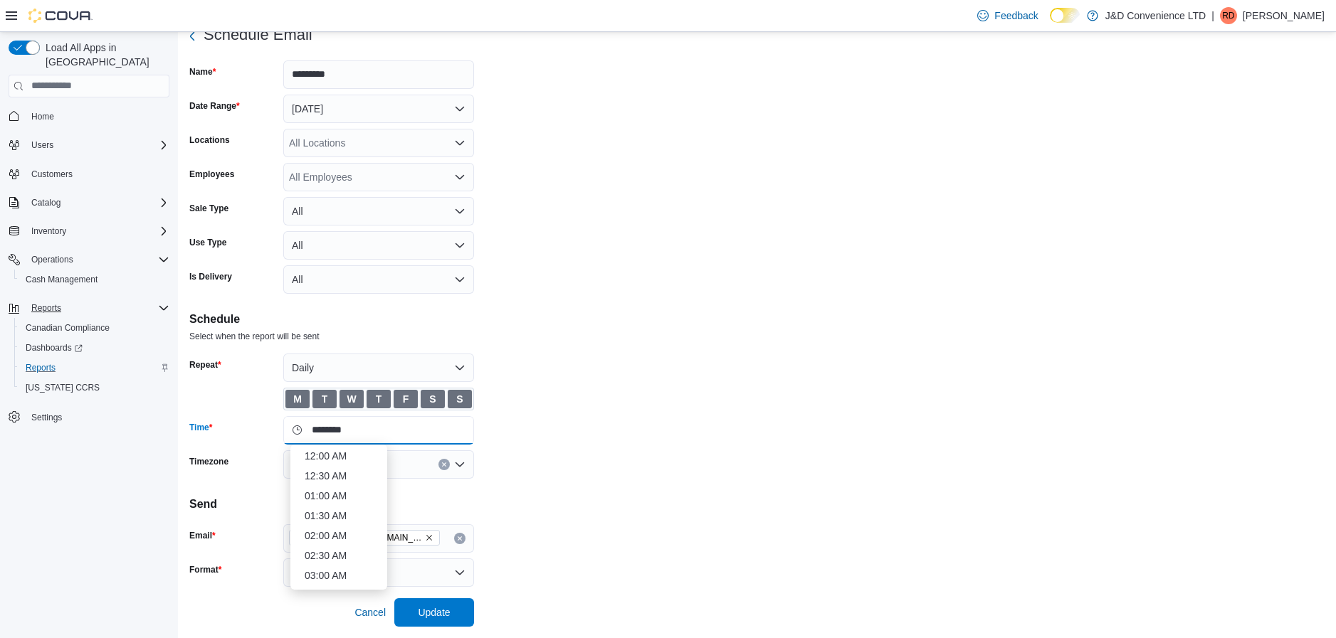
click at [322, 434] on input "********" at bounding box center [378, 430] width 191 height 28
click at [321, 460] on li "03:30 AM" at bounding box center [339, 457] width 80 height 17
type input "********"
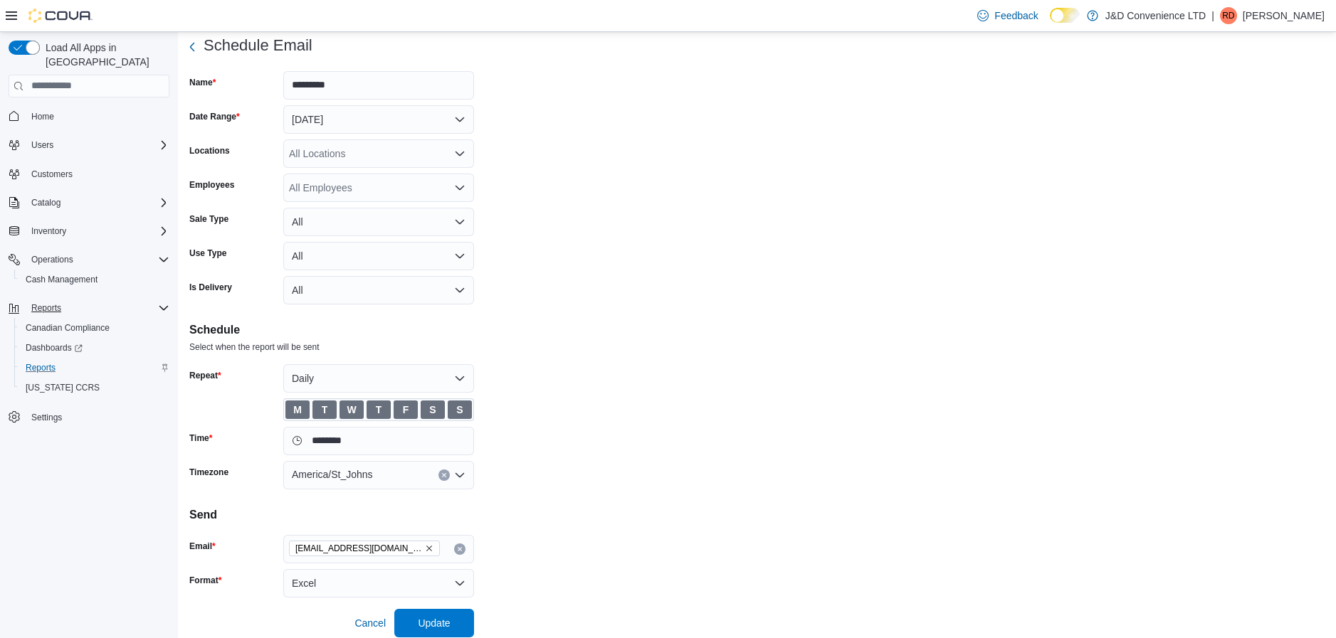
scroll to position [48, 0]
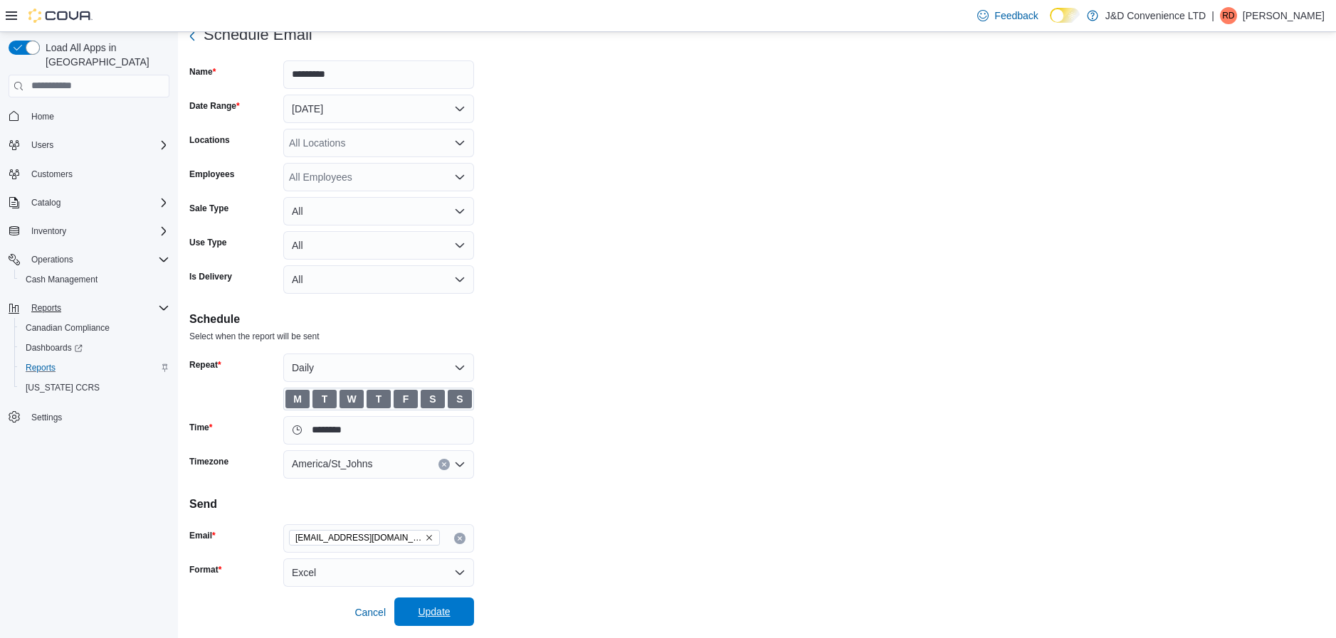
click at [434, 616] on span "Update" at bounding box center [434, 612] width 32 height 14
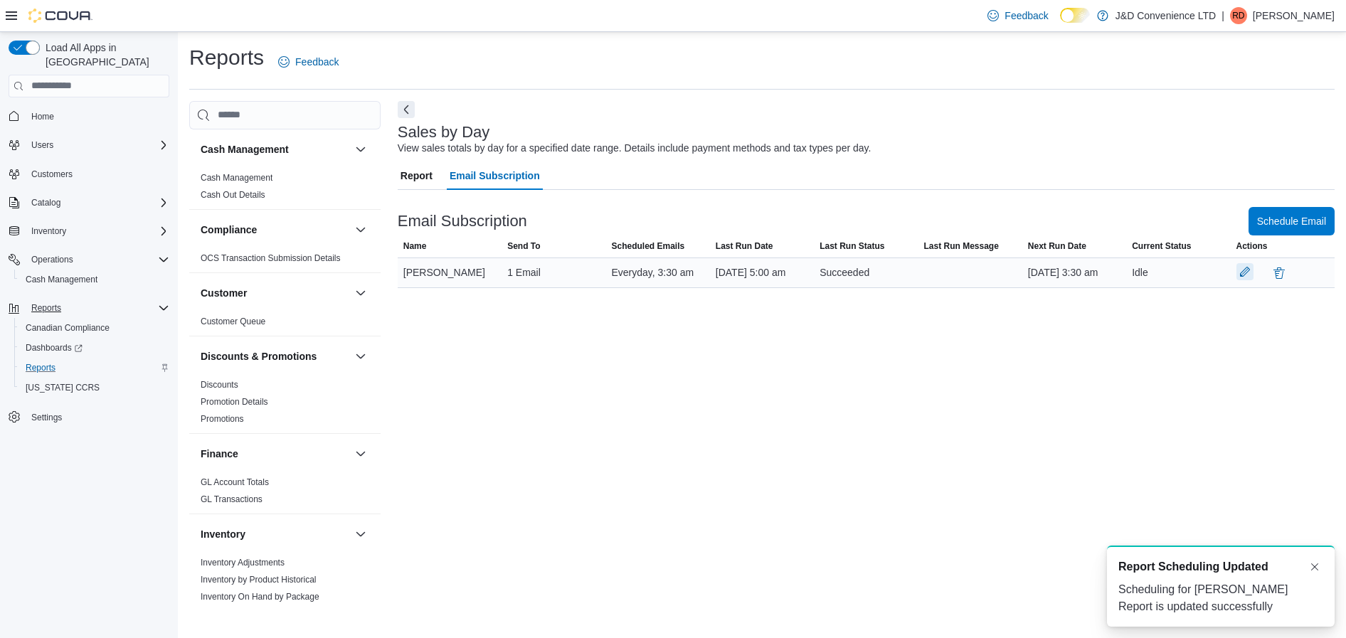
click at [1245, 280] on button "button" at bounding box center [1245, 271] width 17 height 17
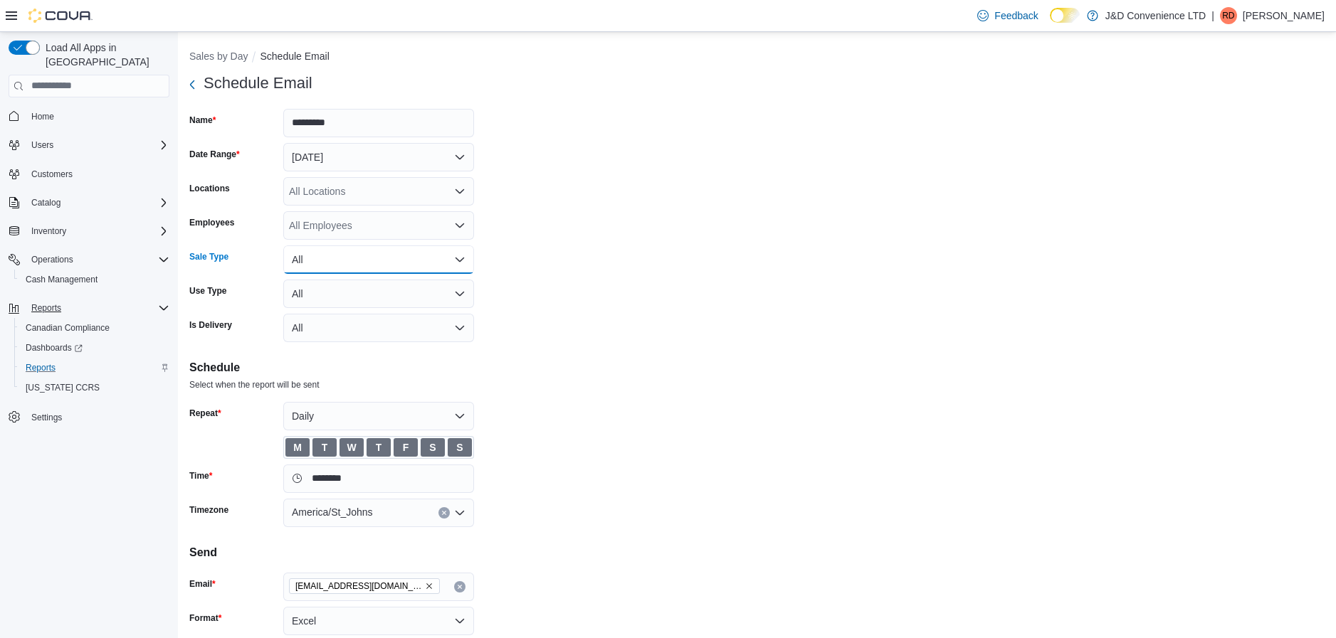
click at [367, 265] on button "All" at bounding box center [378, 260] width 191 height 28
click at [372, 265] on button "All" at bounding box center [378, 260] width 191 height 28
click at [194, 83] on icon "button" at bounding box center [191, 84] width 11 height 11
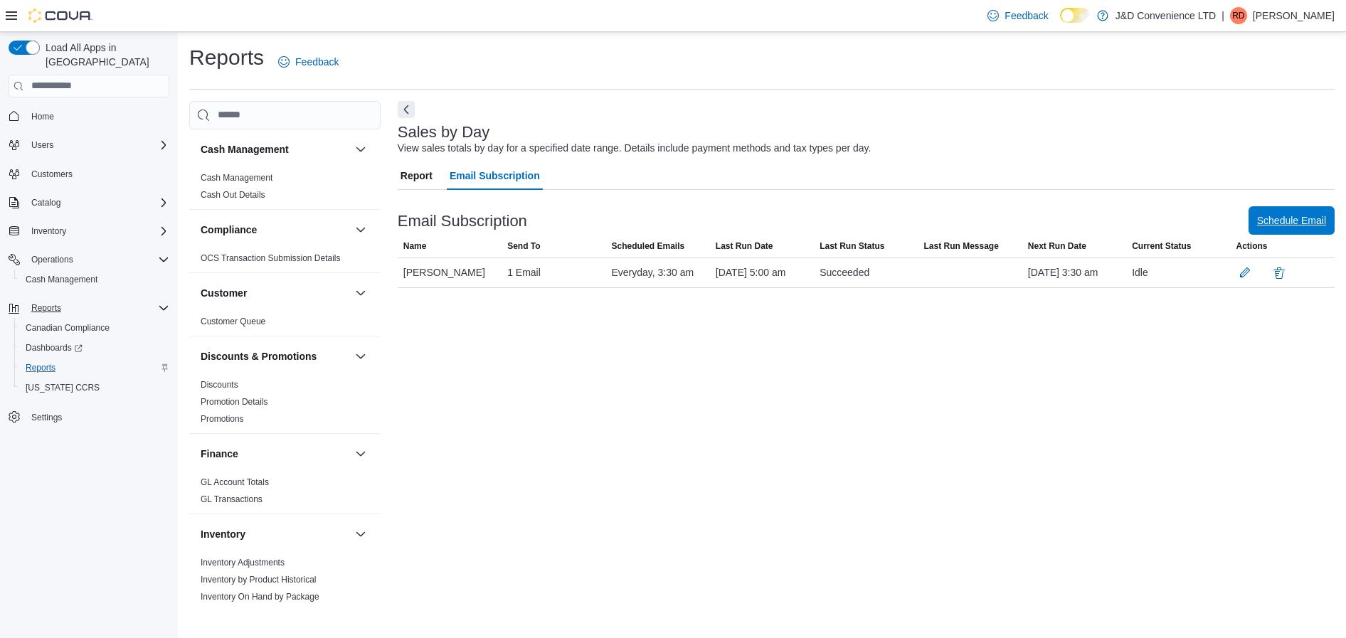
click at [1270, 223] on span "Schedule Email" at bounding box center [1291, 220] width 69 height 14
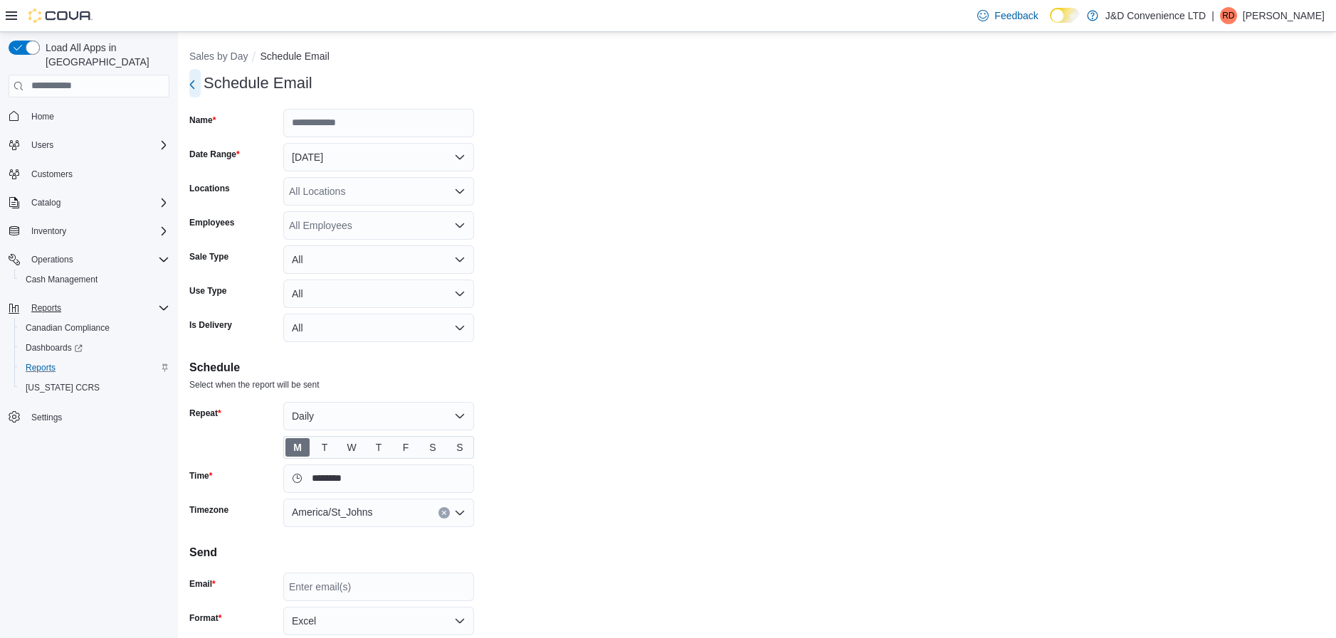
click at [191, 86] on icon "button" at bounding box center [192, 84] width 4 height 9
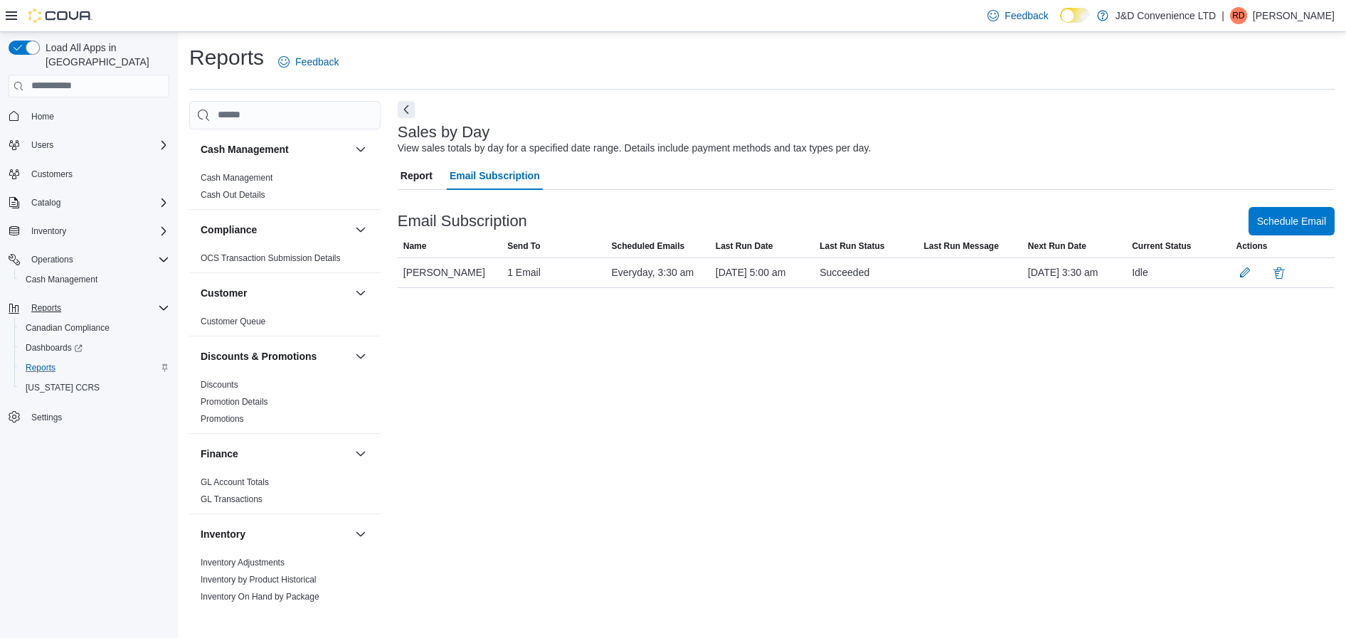
click at [1319, 16] on p "[PERSON_NAME]" at bounding box center [1294, 15] width 82 height 17
click at [1251, 139] on span "Sign Out" at bounding box center [1243, 139] width 38 height 14
